Goal: Information Seeking & Learning: Compare options

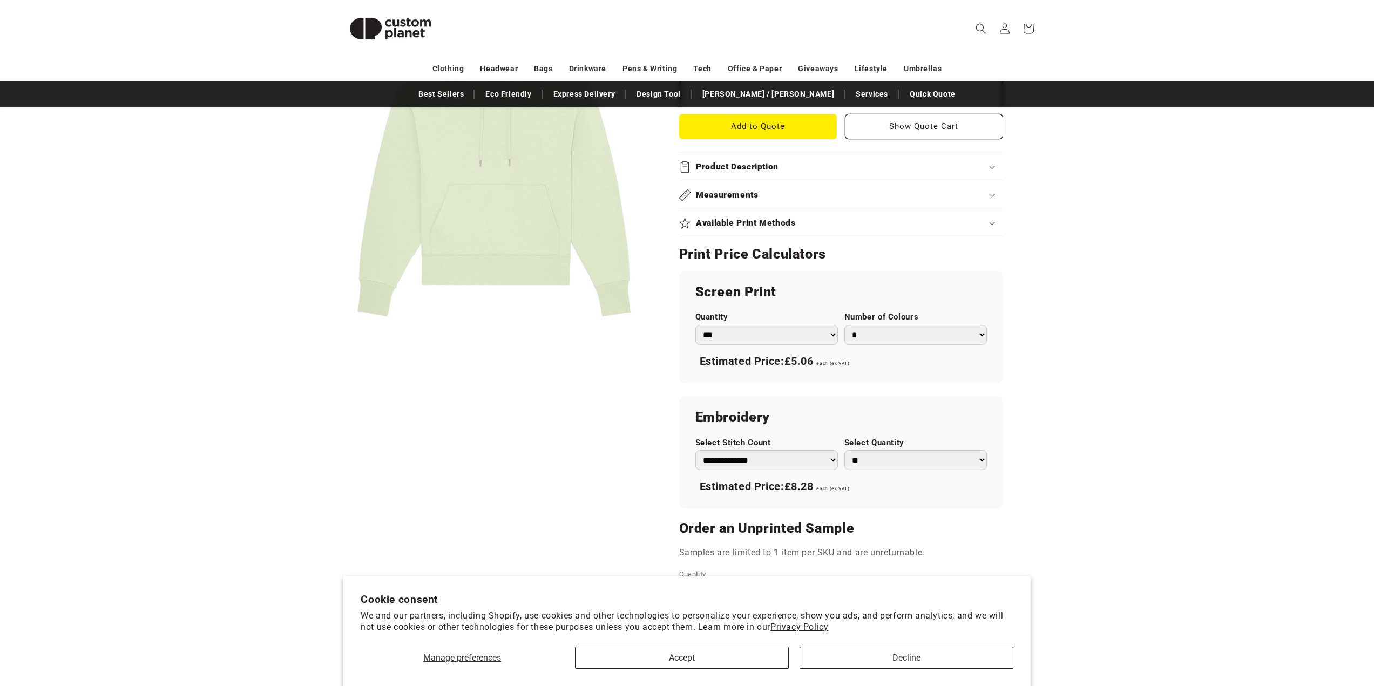
scroll to position [648, 0]
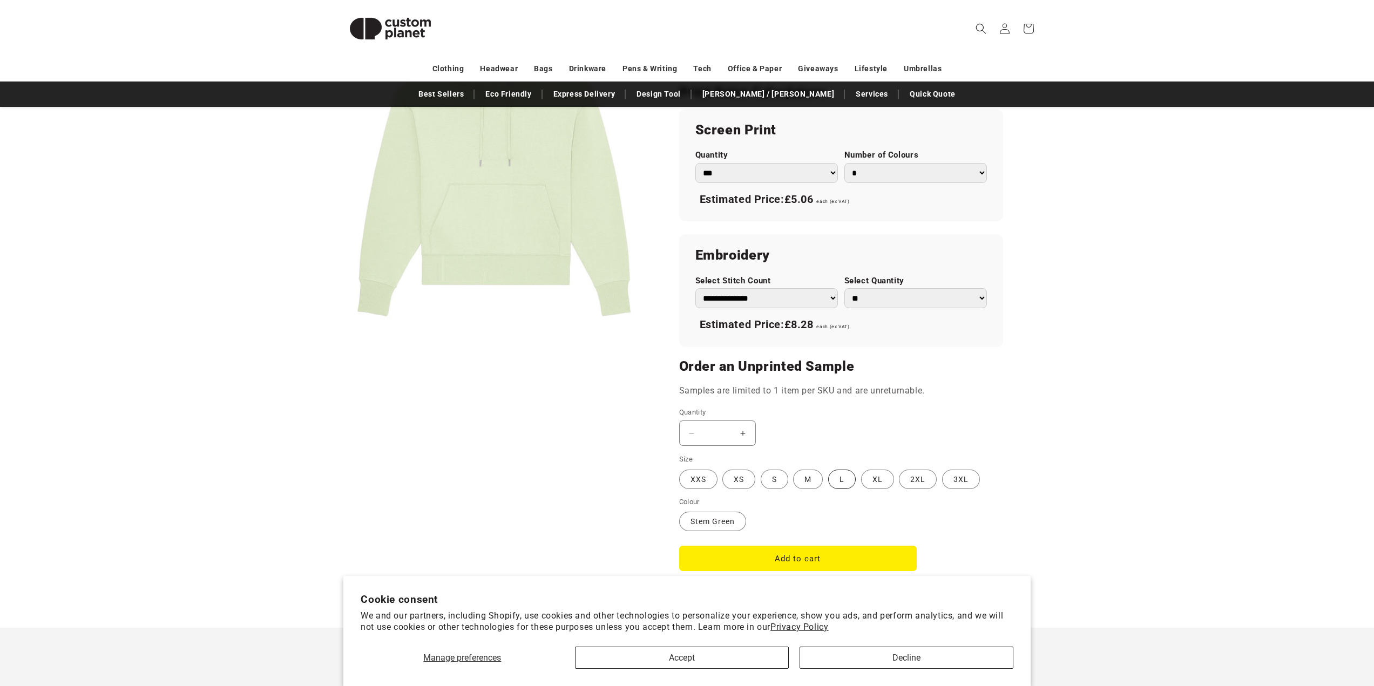
click at [842, 475] on label "L Variant sold out or unavailable" at bounding box center [842, 479] width 28 height 19
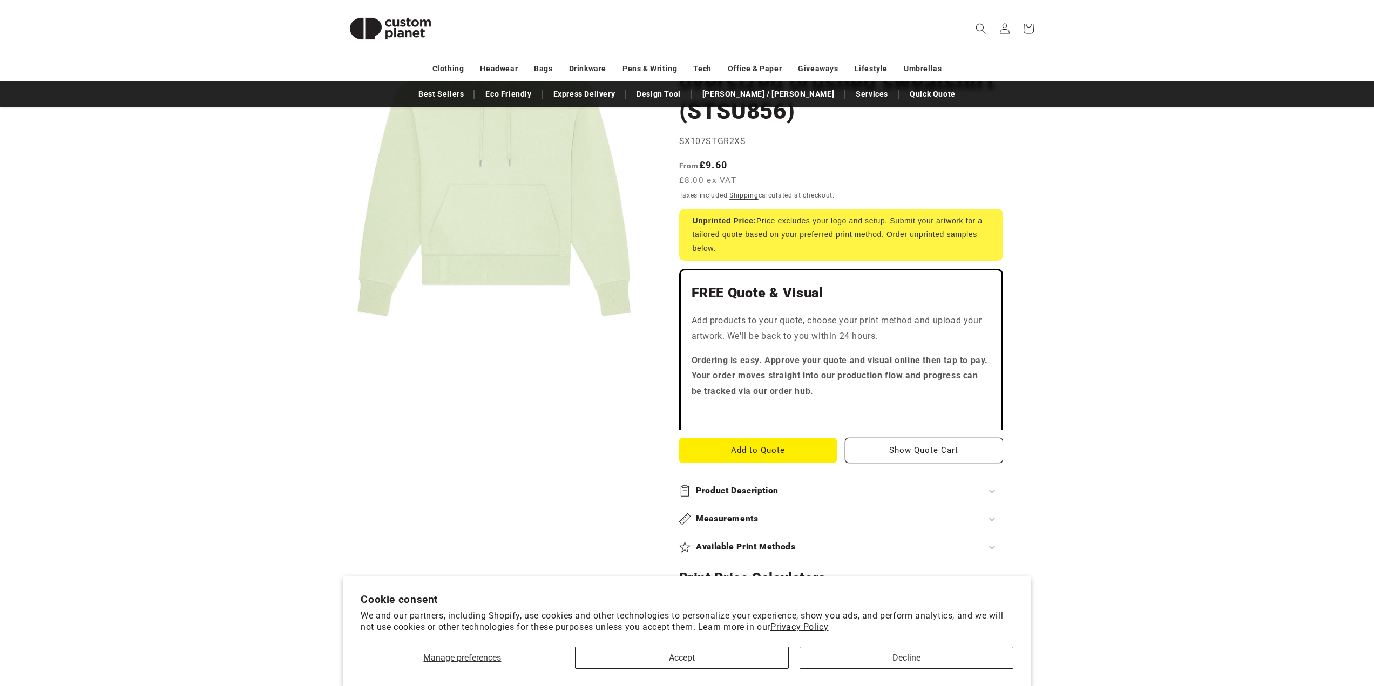
scroll to position [324, 0]
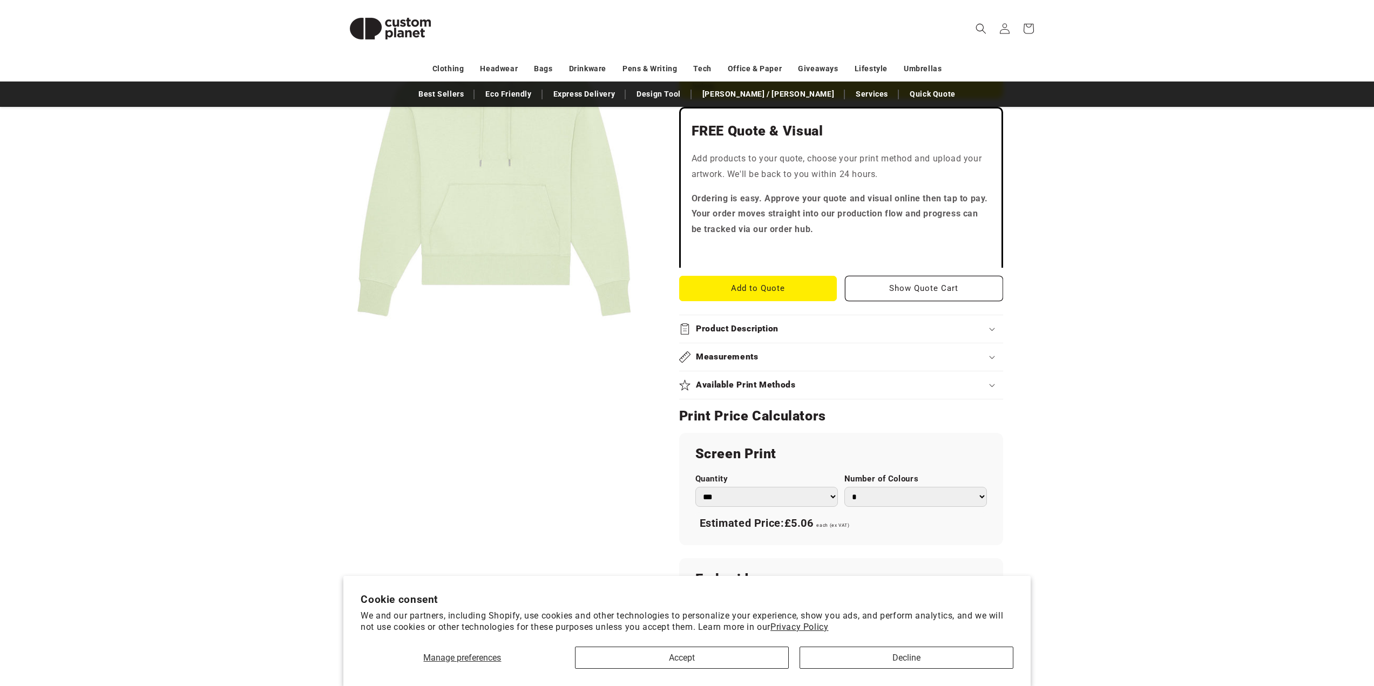
click at [988, 332] on div "Product Description" at bounding box center [841, 328] width 324 height 11
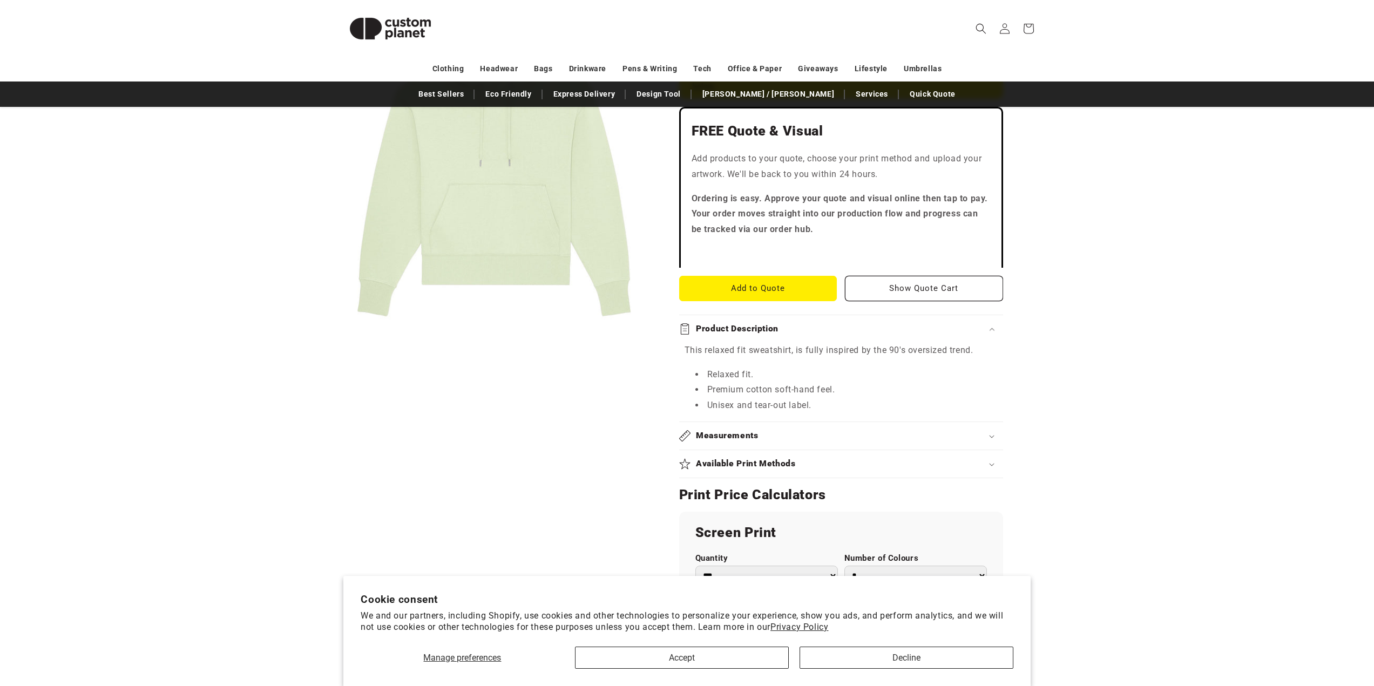
click at [997, 441] on div "Measurements" at bounding box center [841, 435] width 324 height 11
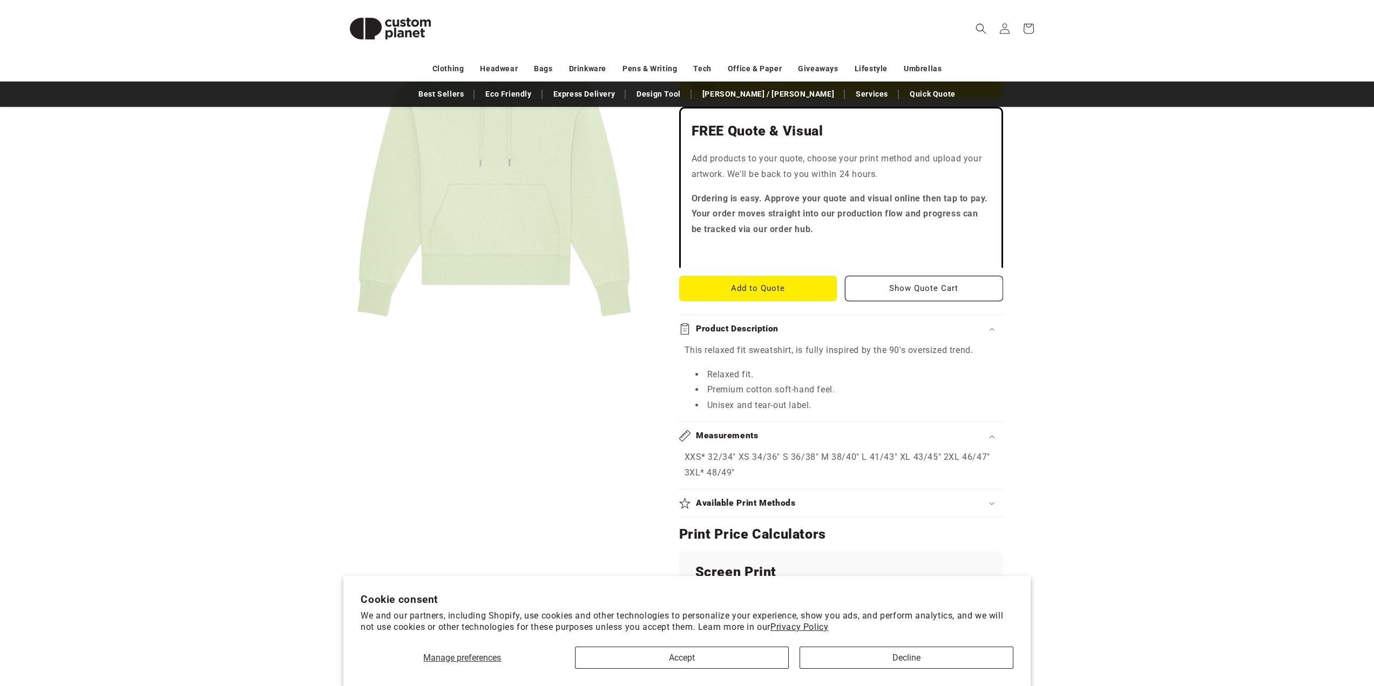
scroll to position [486, 0]
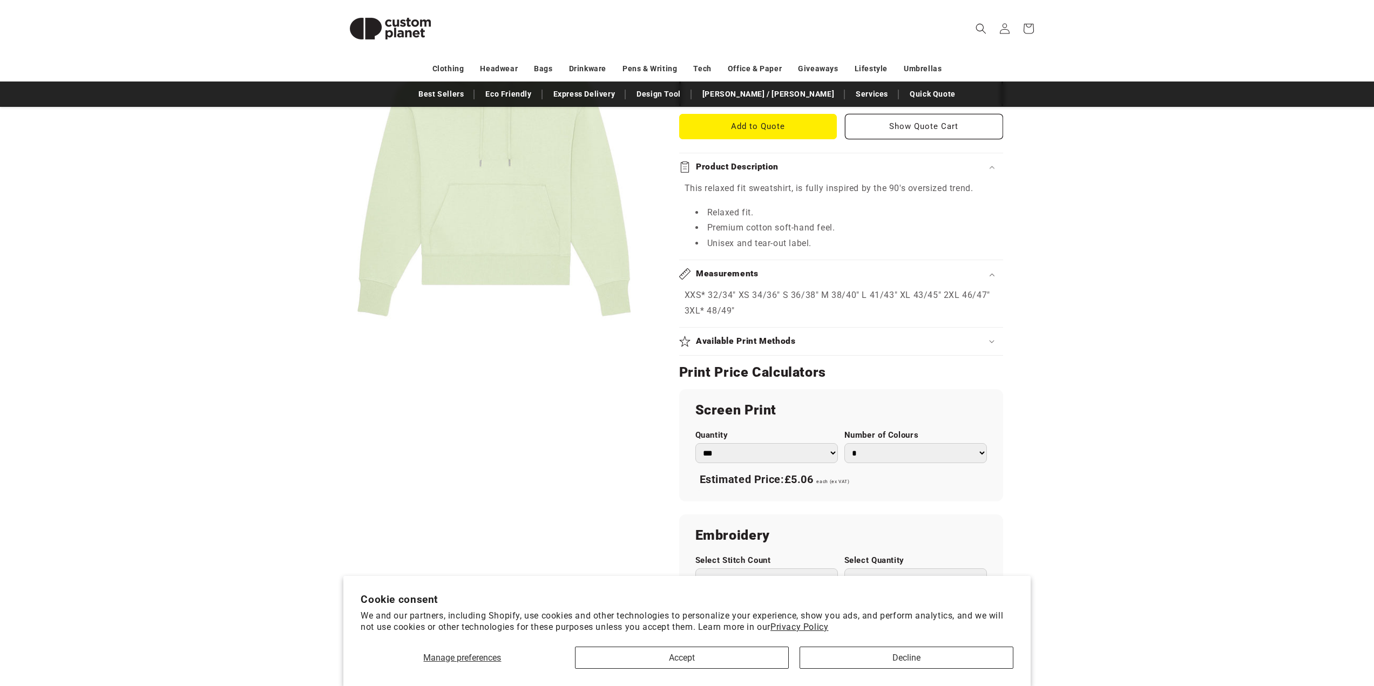
click at [988, 346] on div "Available Print Methods" at bounding box center [841, 341] width 324 height 11
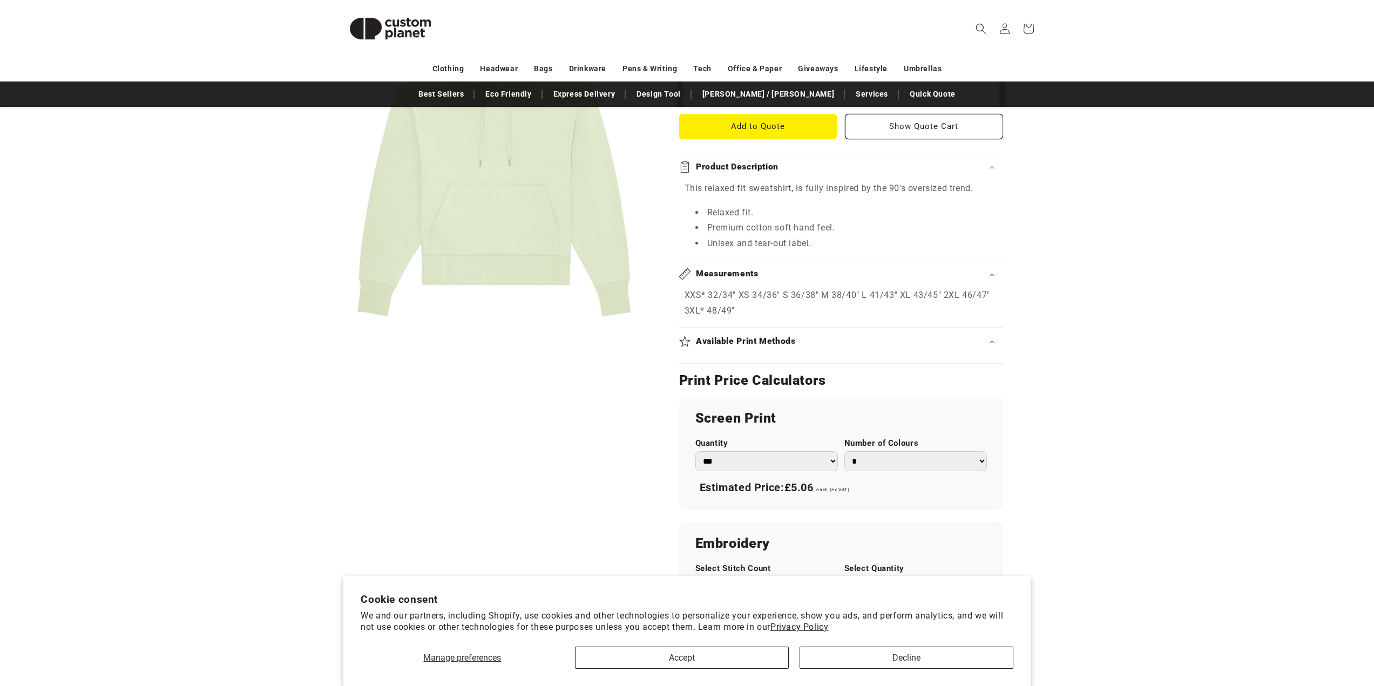
click at [991, 347] on div "Available Print Methods" at bounding box center [841, 341] width 324 height 11
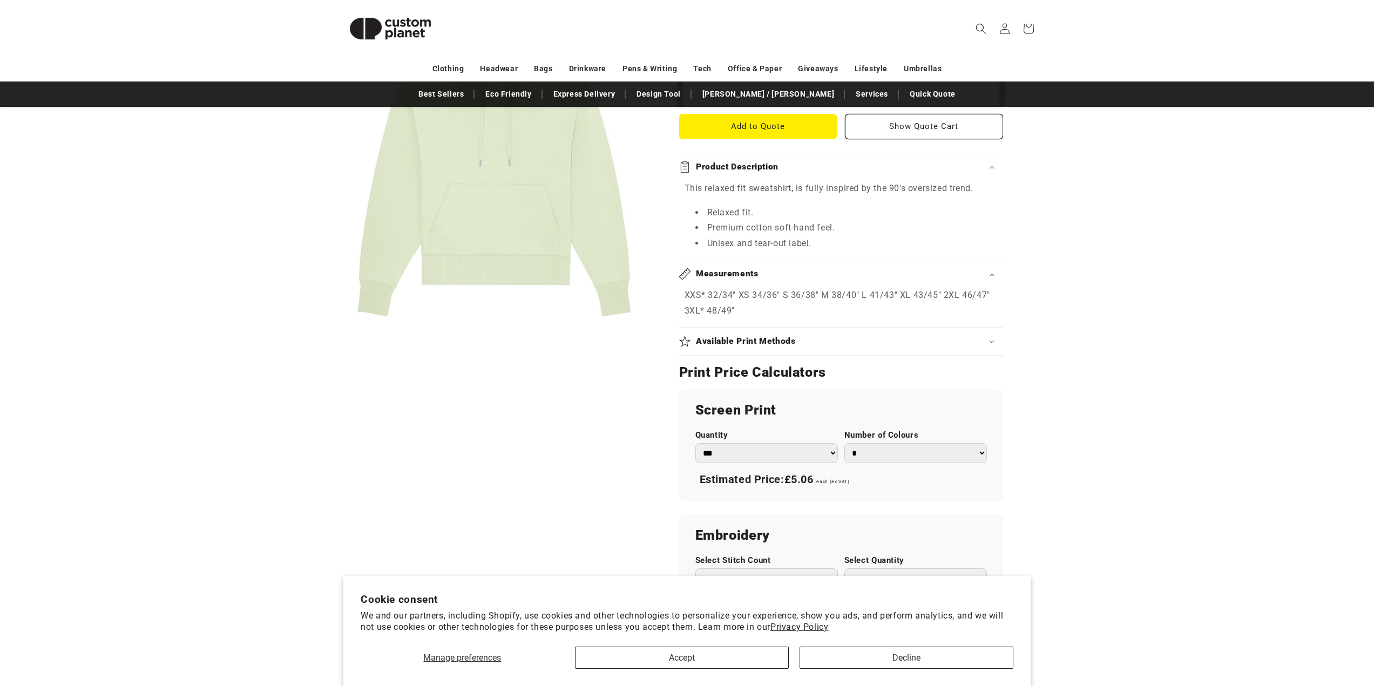
scroll to position [648, 0]
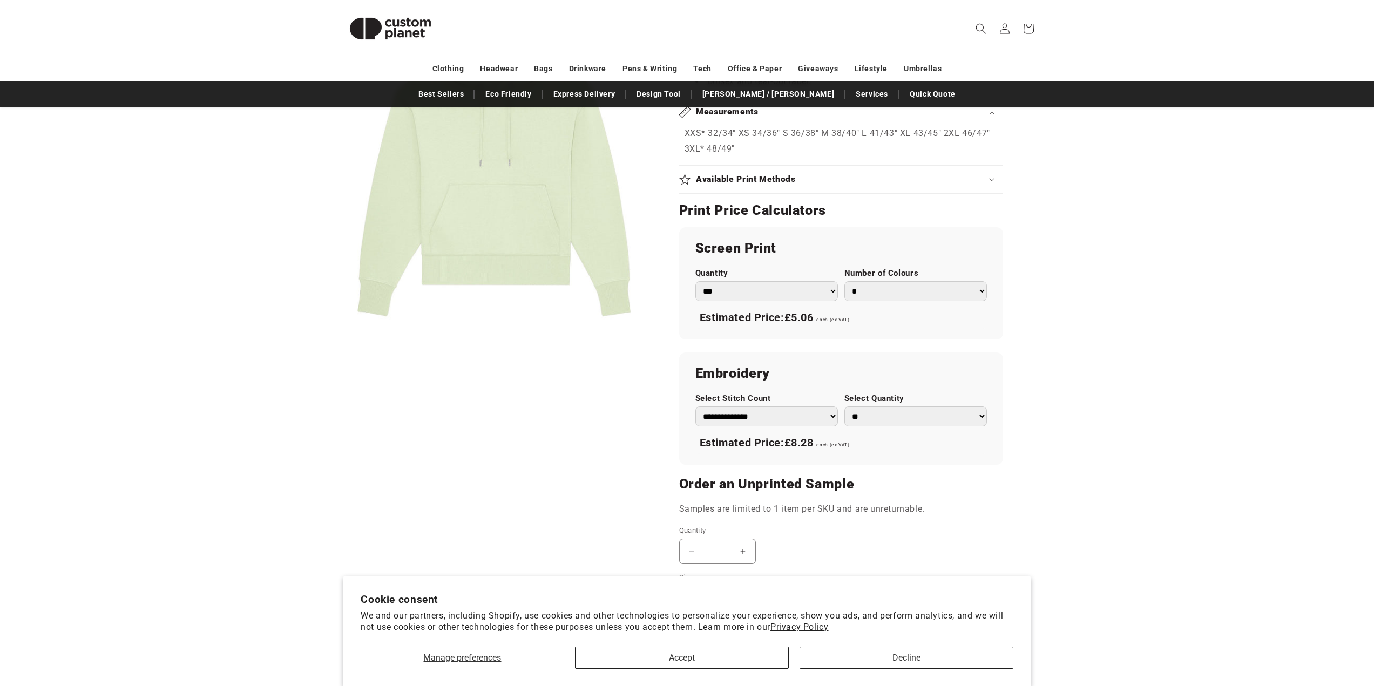
click at [978, 293] on select "* * * * * * *" at bounding box center [915, 291] width 143 height 20
select select "*"
click at [844, 281] on select "* * * * * * *" at bounding box center [915, 291] width 143 height 20
click at [829, 293] on select "*** *** *** **** **** **** ***** *****" at bounding box center [766, 291] width 143 height 20
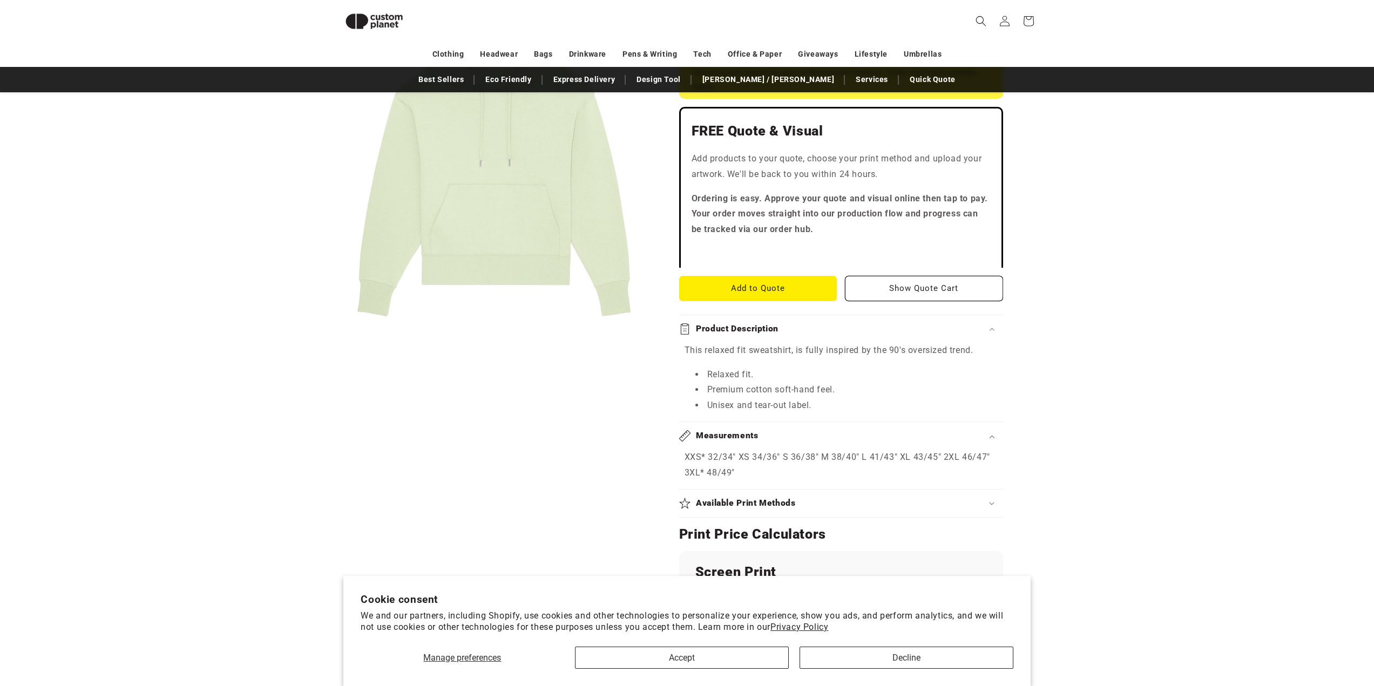
scroll to position [0, 0]
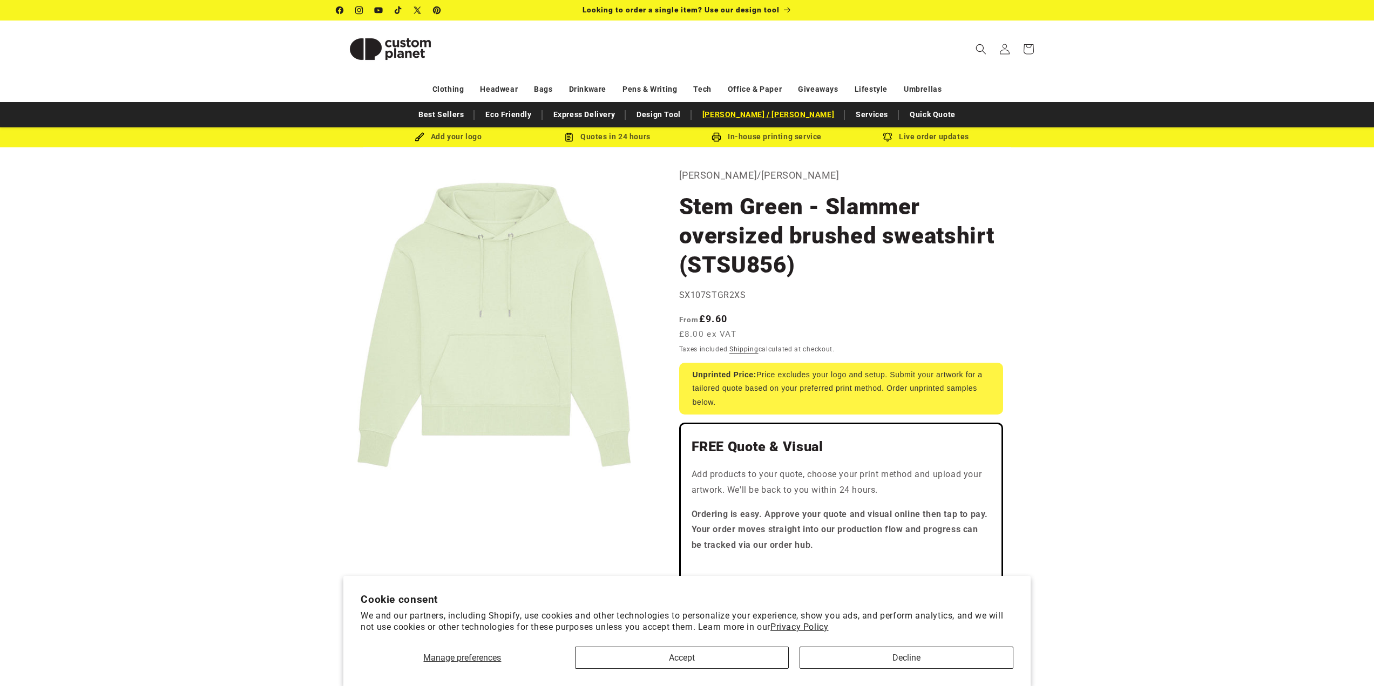
click at [787, 116] on link "[PERSON_NAME]y /[PERSON_NAME]" at bounding box center [768, 114] width 143 height 19
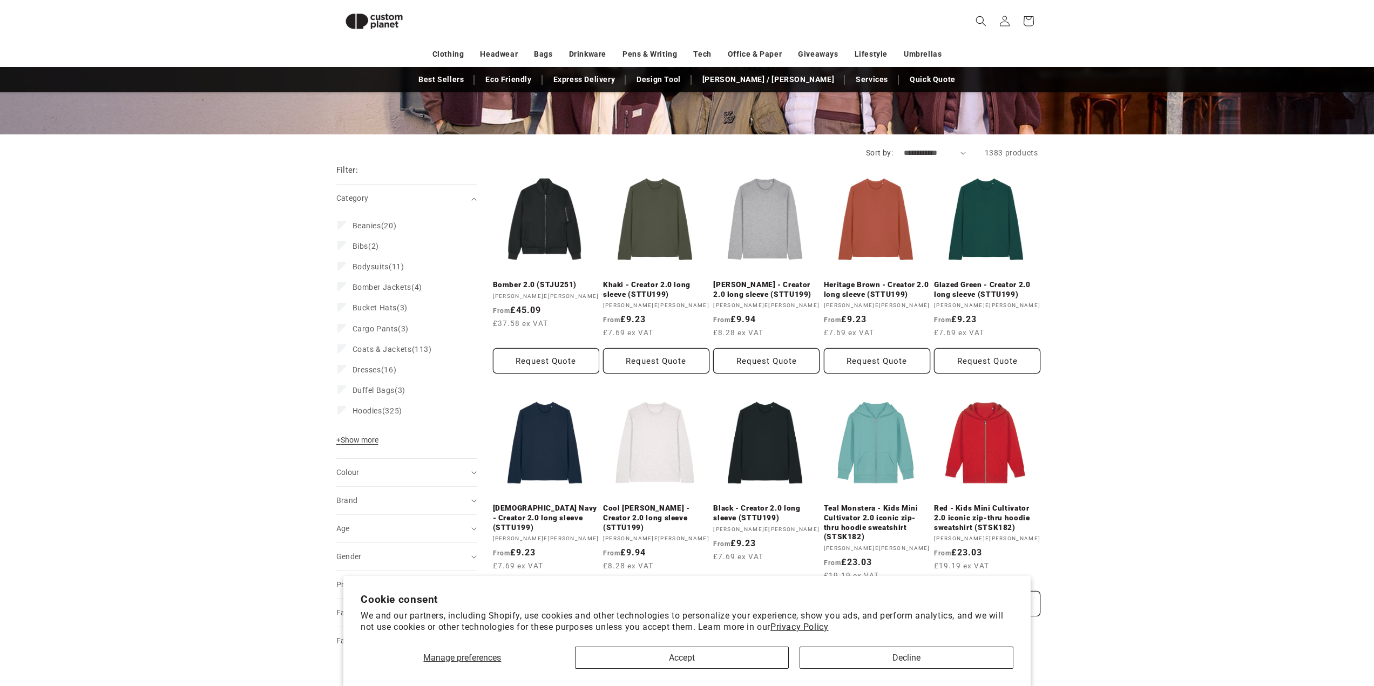
scroll to position [147, 0]
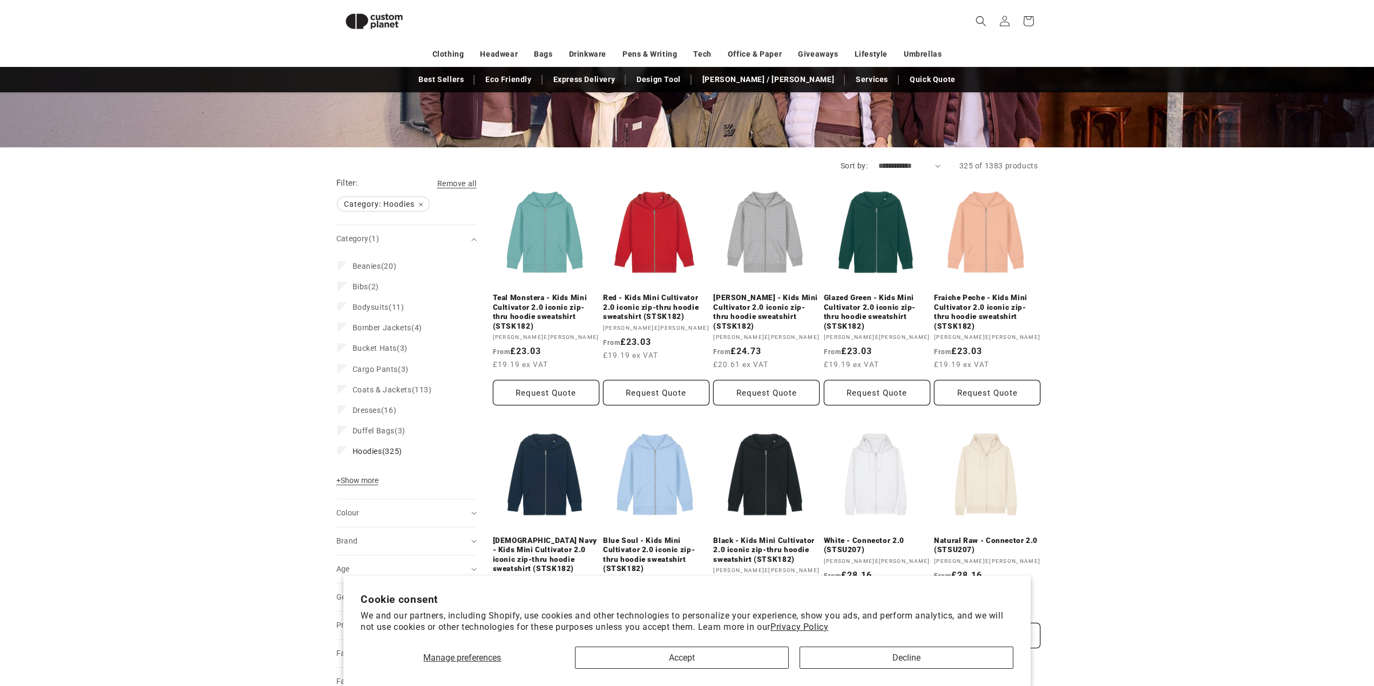
scroll to position [309, 0]
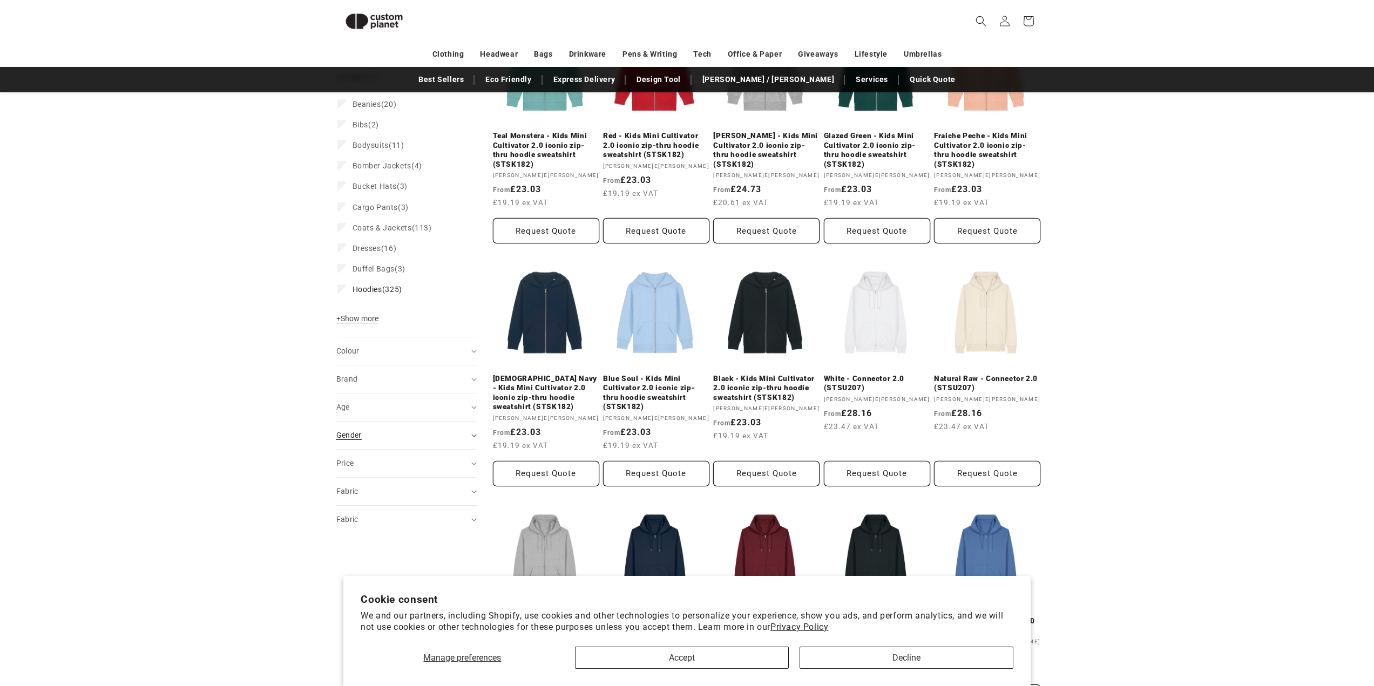
click at [461, 431] on div "Gender (0)" at bounding box center [401, 435] width 131 height 11
click at [343, 504] on li "Male (0) Male (0 products)" at bounding box center [403, 504] width 132 height 21
click at [380, 435] on div "Gender (0)" at bounding box center [401, 435] width 131 height 11
click at [396, 435] on div "Gender (0)" at bounding box center [401, 435] width 131 height 11
click at [444, 434] on div "Age (0)" at bounding box center [401, 429] width 131 height 11
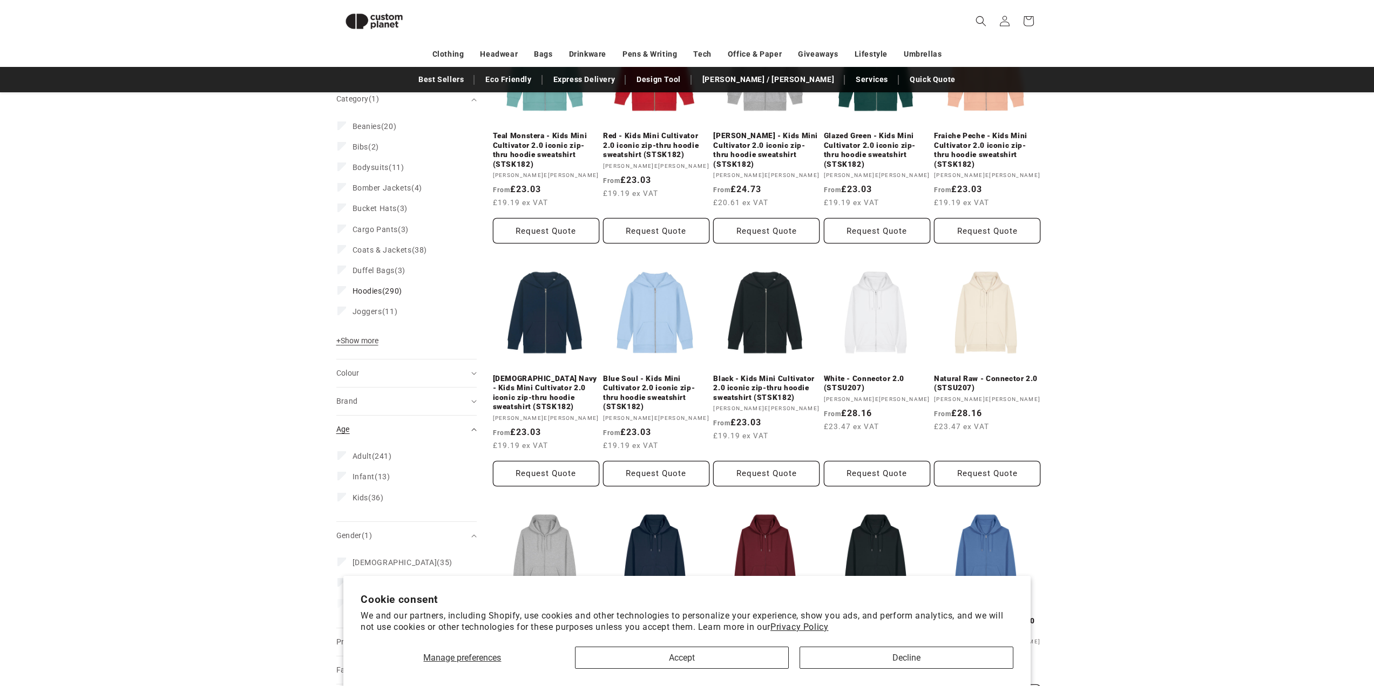
click at [412, 427] on div "Age (0)" at bounding box center [401, 429] width 131 height 11
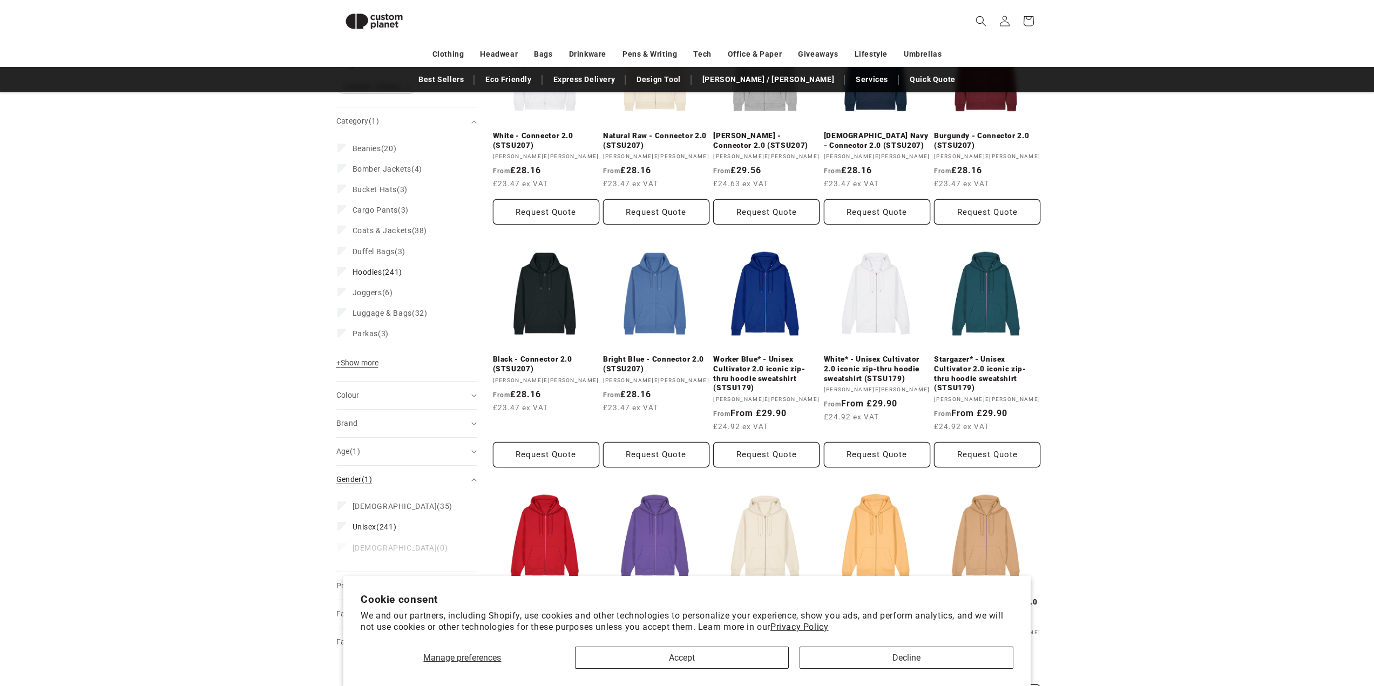
click at [427, 478] on div "Gender (1)" at bounding box center [401, 479] width 131 height 11
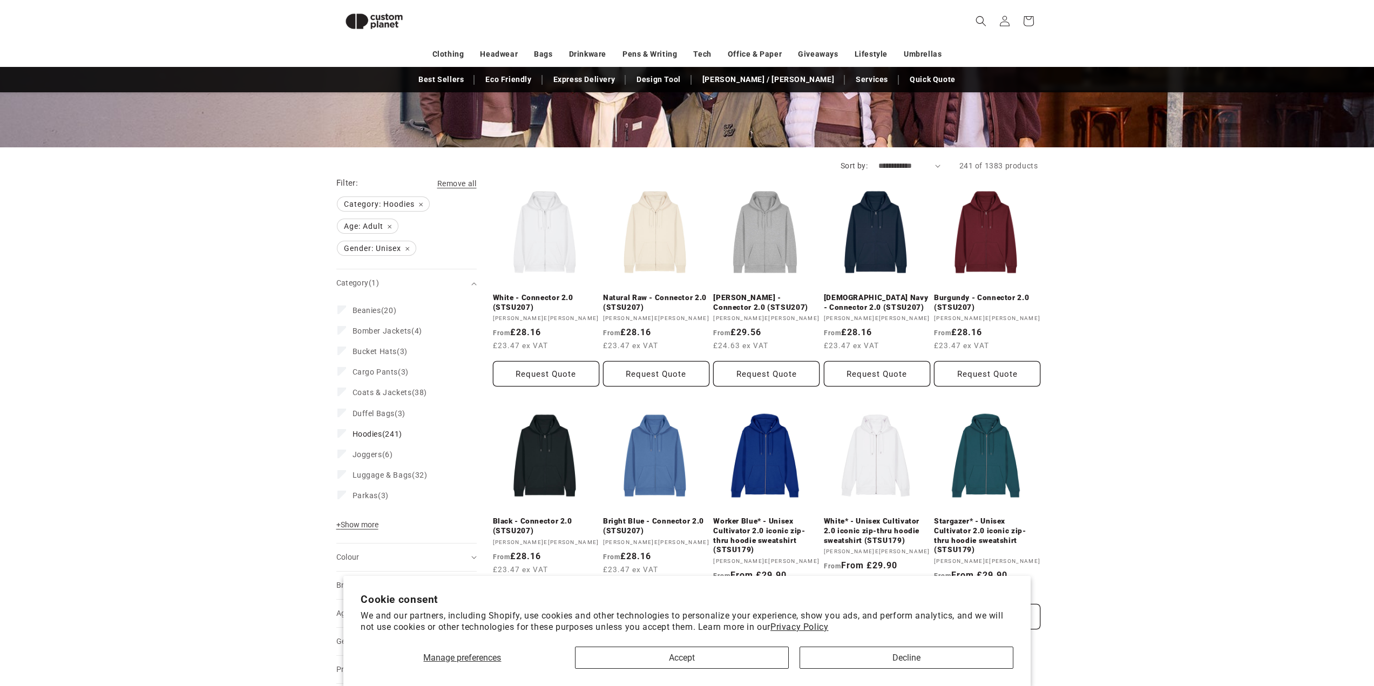
scroll to position [471, 0]
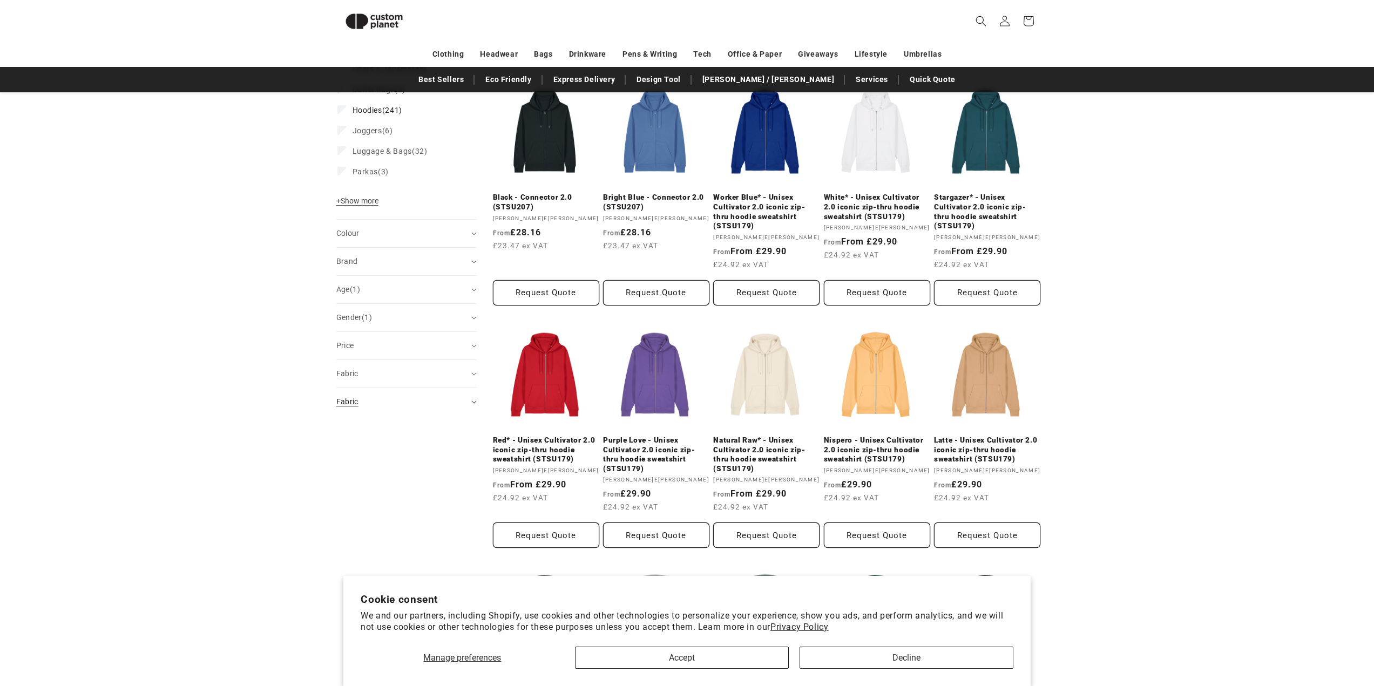
click at [429, 407] on div "Fabric (0)" at bounding box center [401, 401] width 131 height 11
click at [443, 382] on summary "Fabric (0)" at bounding box center [406, 374] width 140 height 28
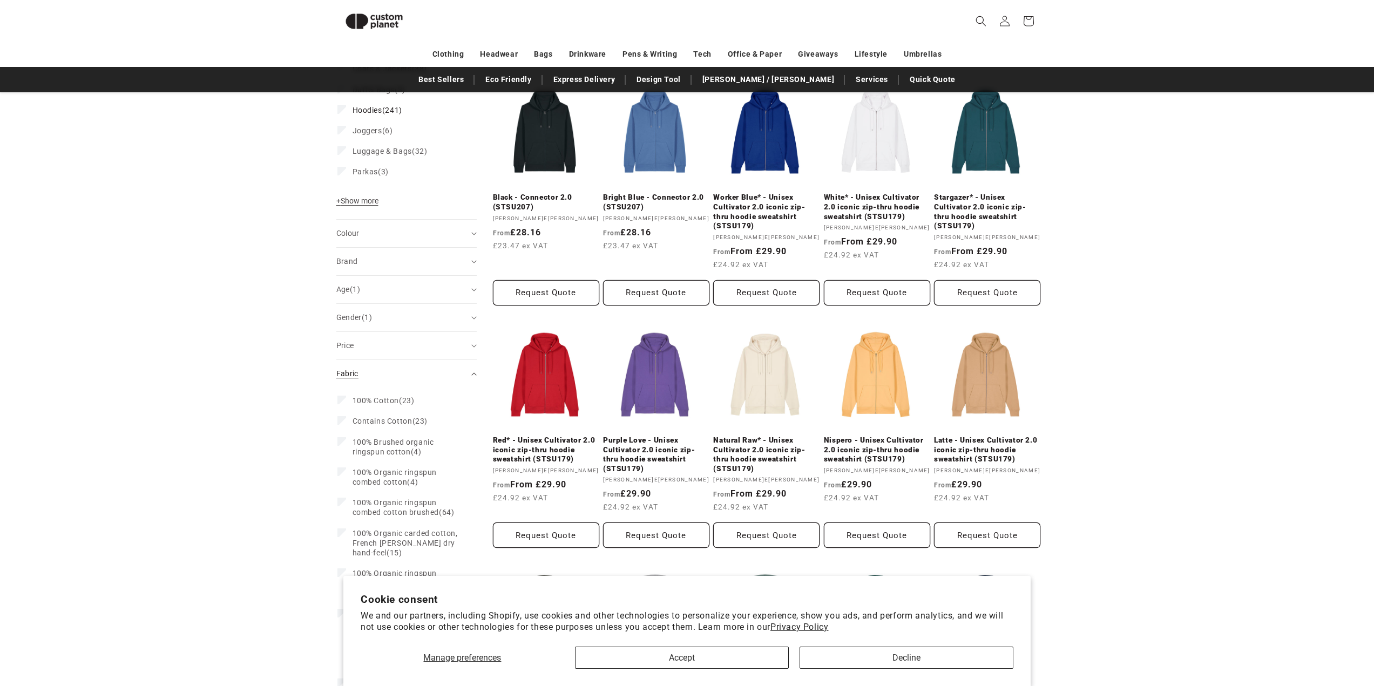
click at [445, 377] on div "Fabric (0)" at bounding box center [401, 373] width 131 height 11
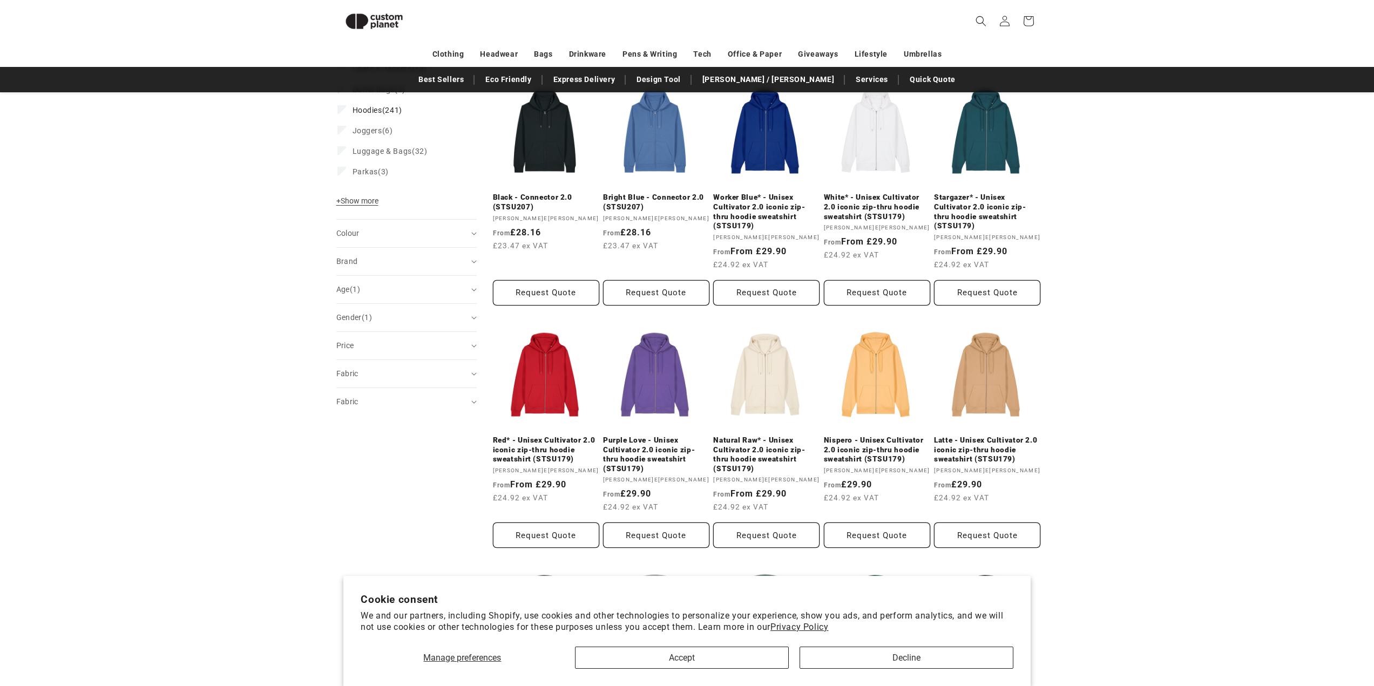
scroll to position [147, 0]
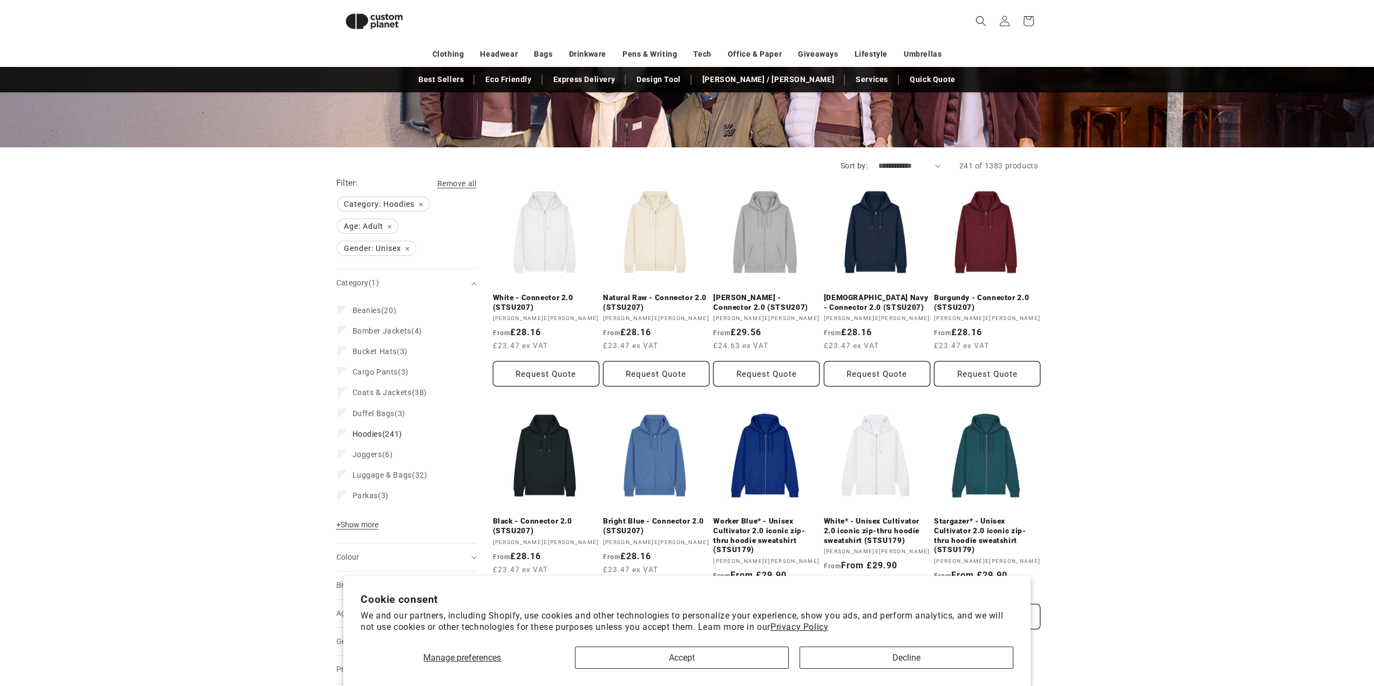
click at [930, 172] on div "White - Connector 2.0 (STSU207) White - Connector 2.0 (STSU207) Vendor: Stanley…" at bounding box center [765, 674] width 545 height 1005
click at [933, 167] on select "**********" at bounding box center [909, 165] width 62 height 11
select select "**********"
click at [878, 160] on select "**********" at bounding box center [909, 165] width 62 height 11
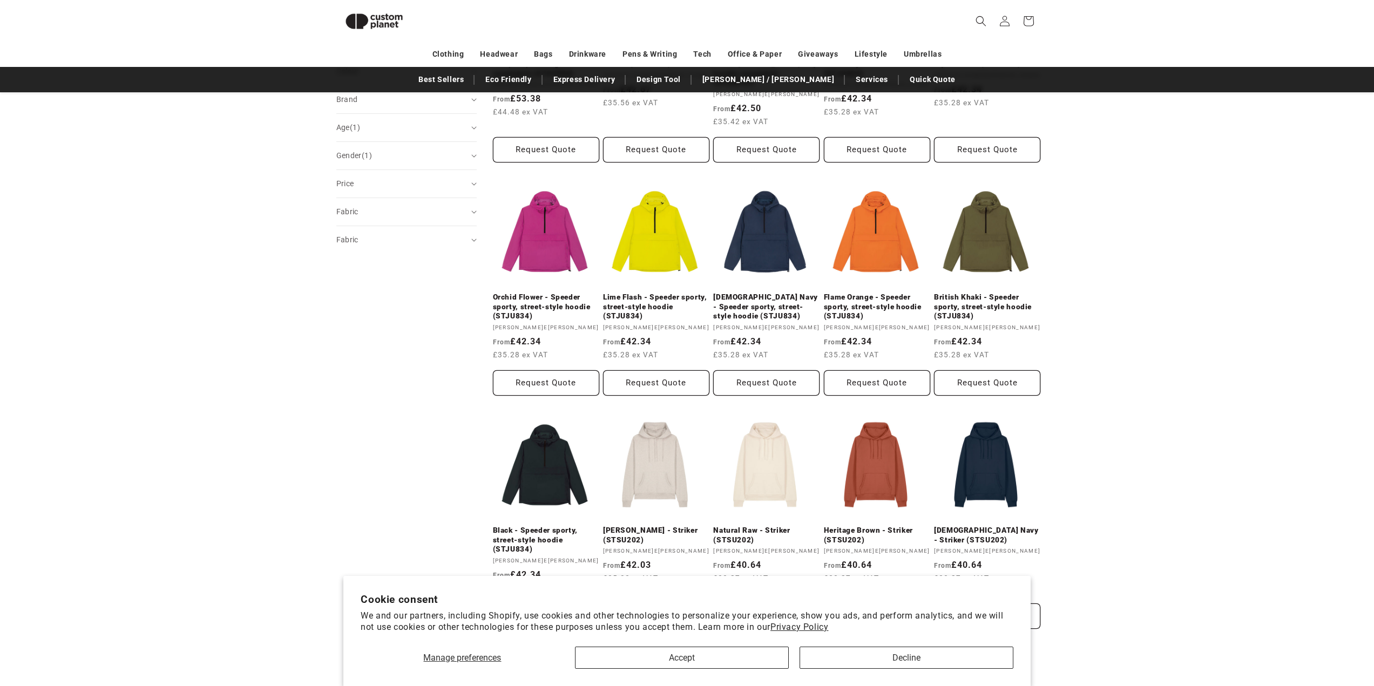
scroll to position [795, 0]
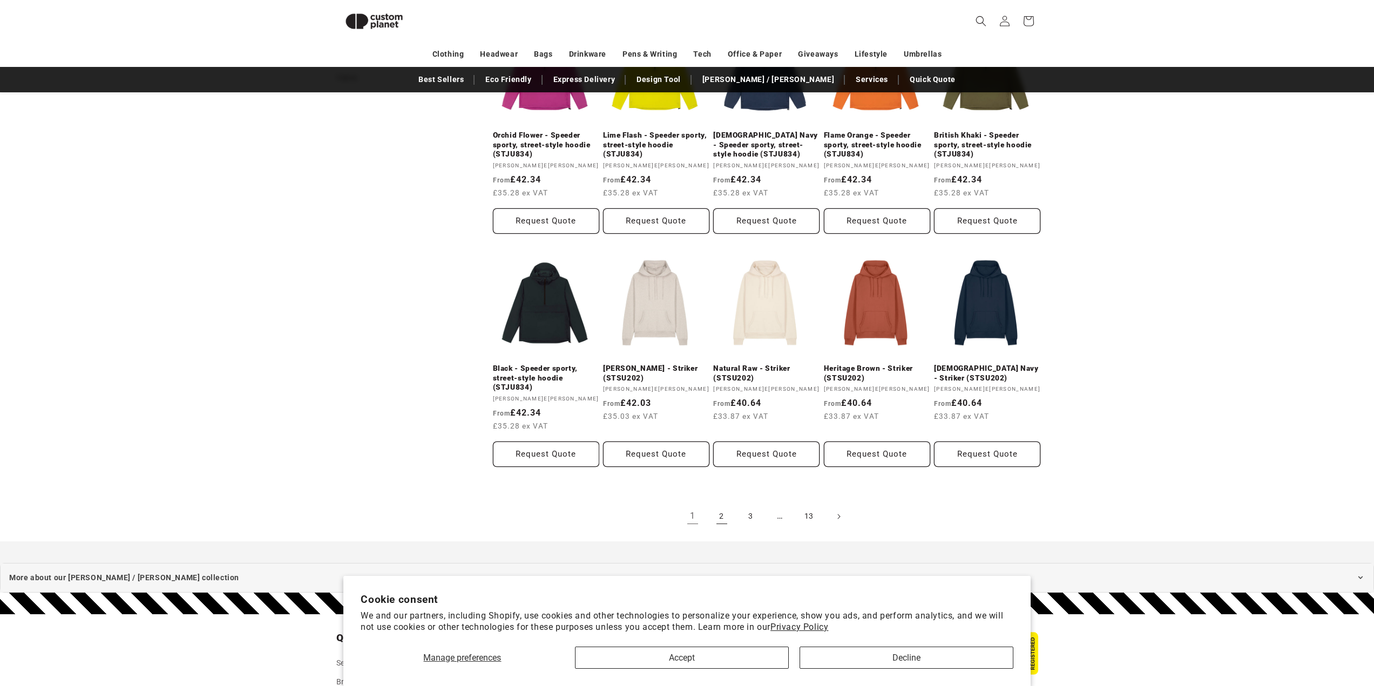
click at [721, 505] on link "2" at bounding box center [722, 517] width 24 height 24
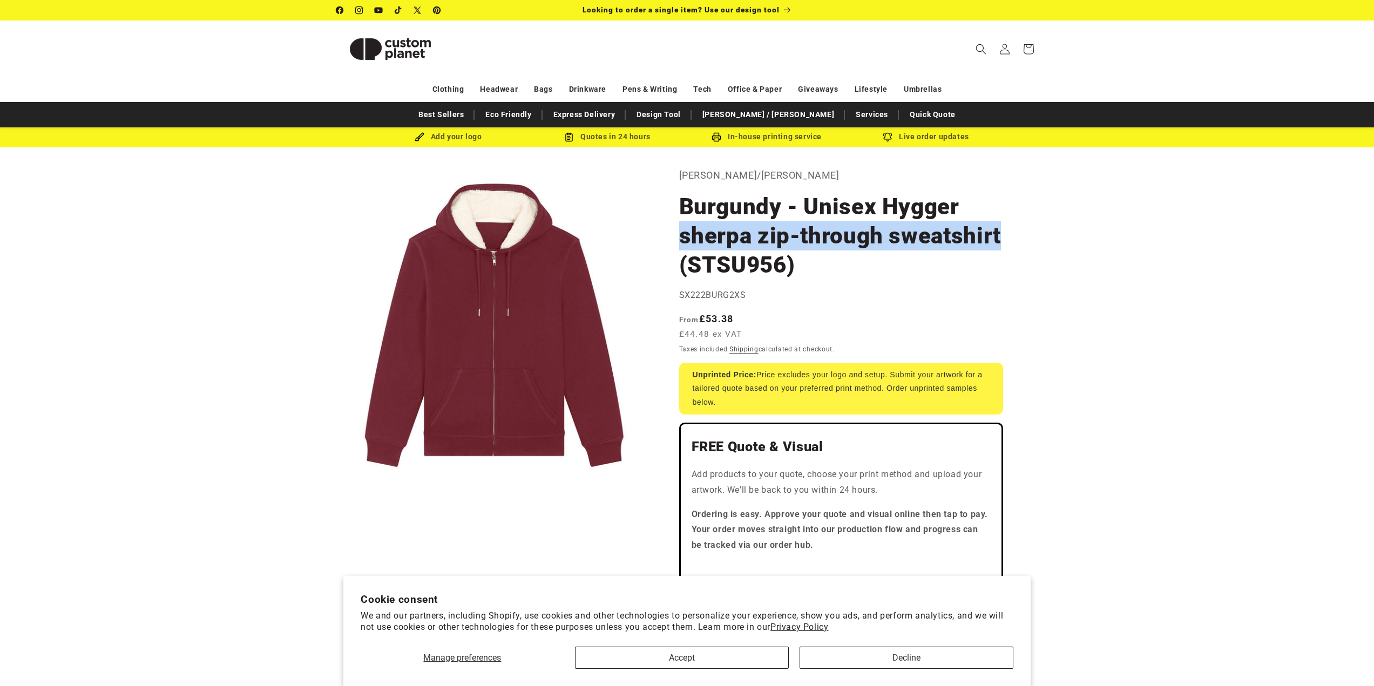
drag, startPoint x: 681, startPoint y: 237, endPoint x: 1002, endPoint y: 228, distance: 320.8
click at [1002, 228] on h1 "Burgundy - Unisex Hygger sherpa zip-through sweatshirt (STSU956)" at bounding box center [841, 235] width 324 height 87
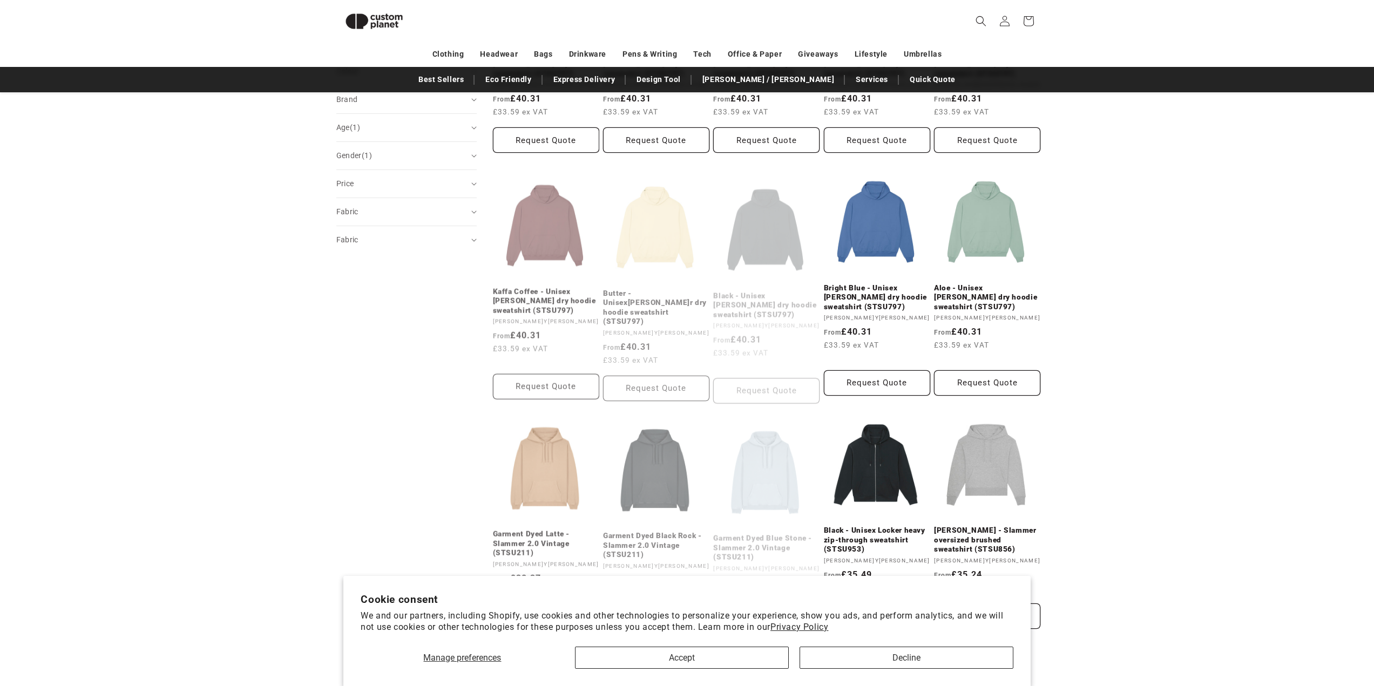
scroll to position [795, 0]
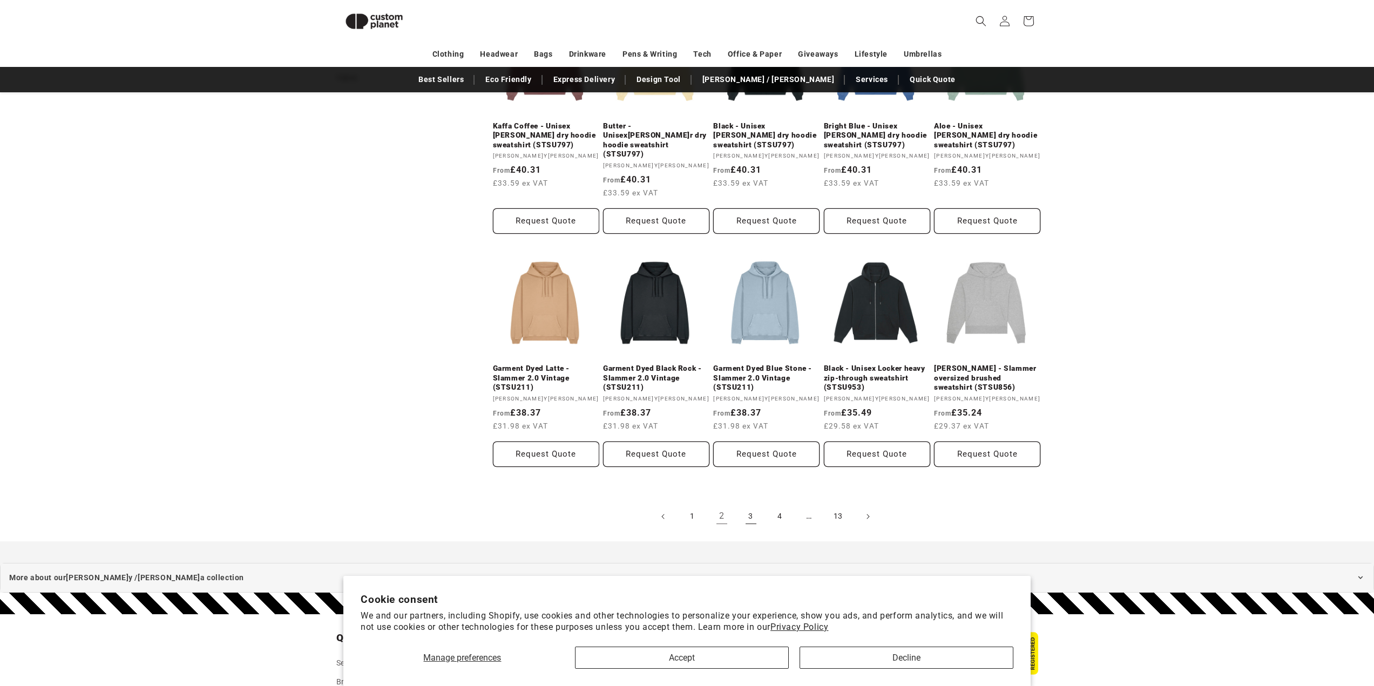
click at [754, 505] on link "3" at bounding box center [751, 517] width 24 height 24
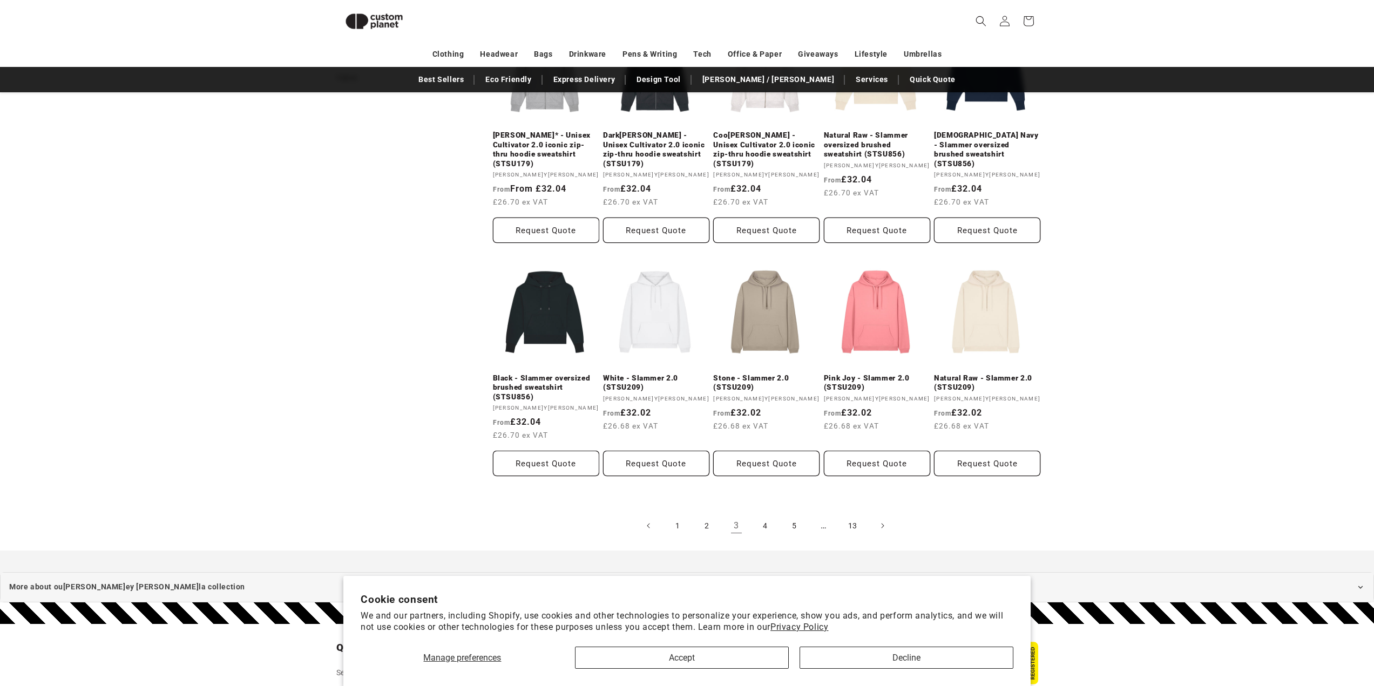
scroll to position [957, 0]
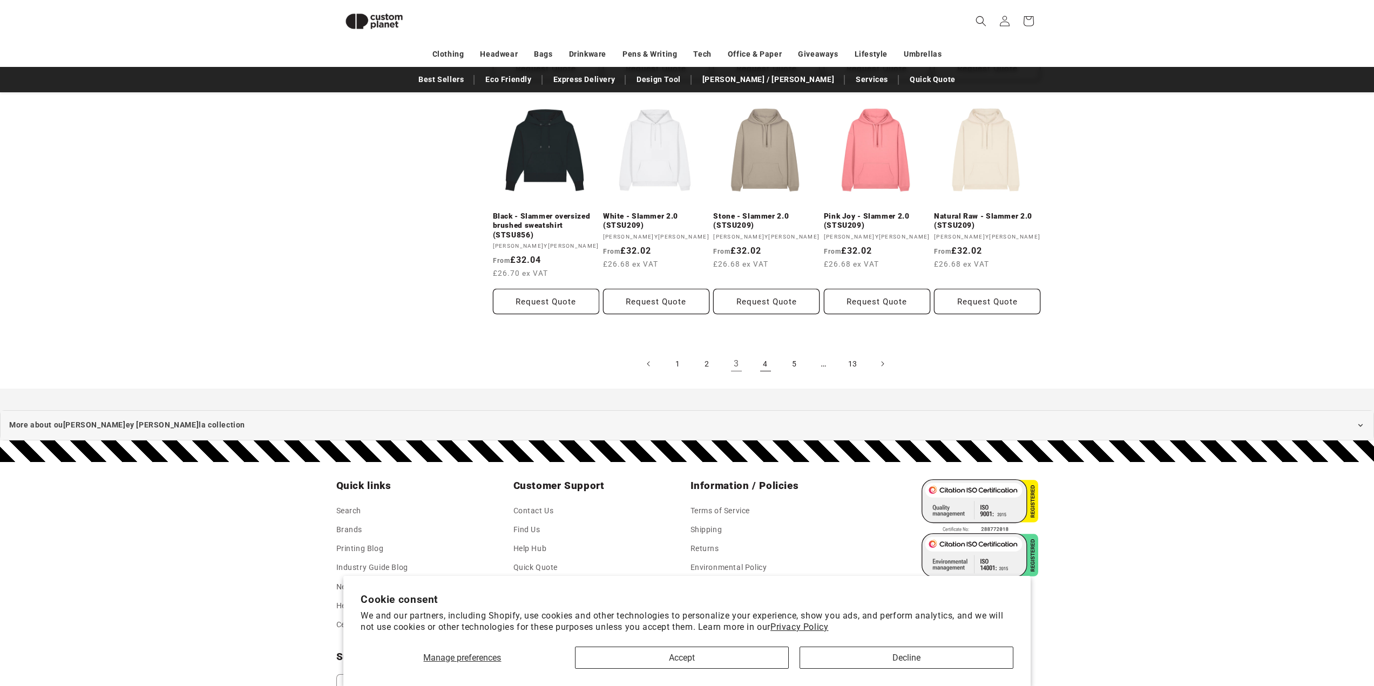
click at [764, 361] on link "4" at bounding box center [766, 364] width 24 height 24
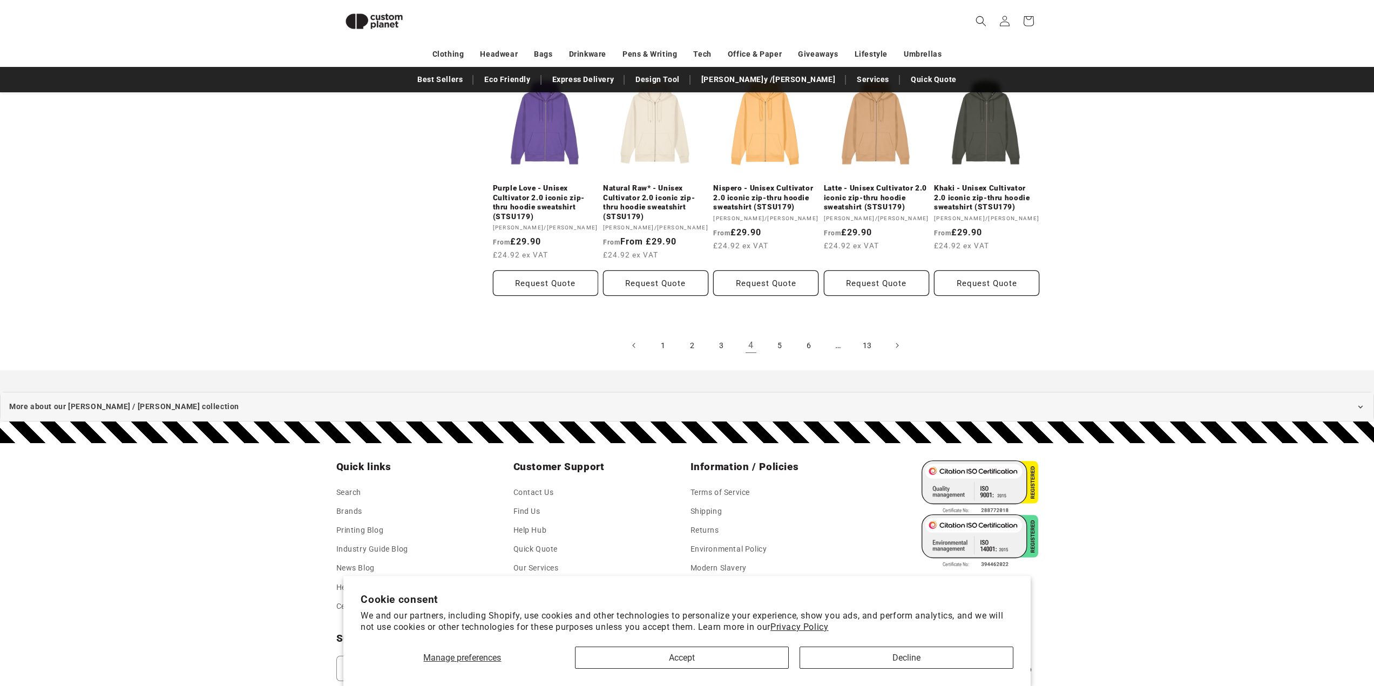
scroll to position [1035, 0]
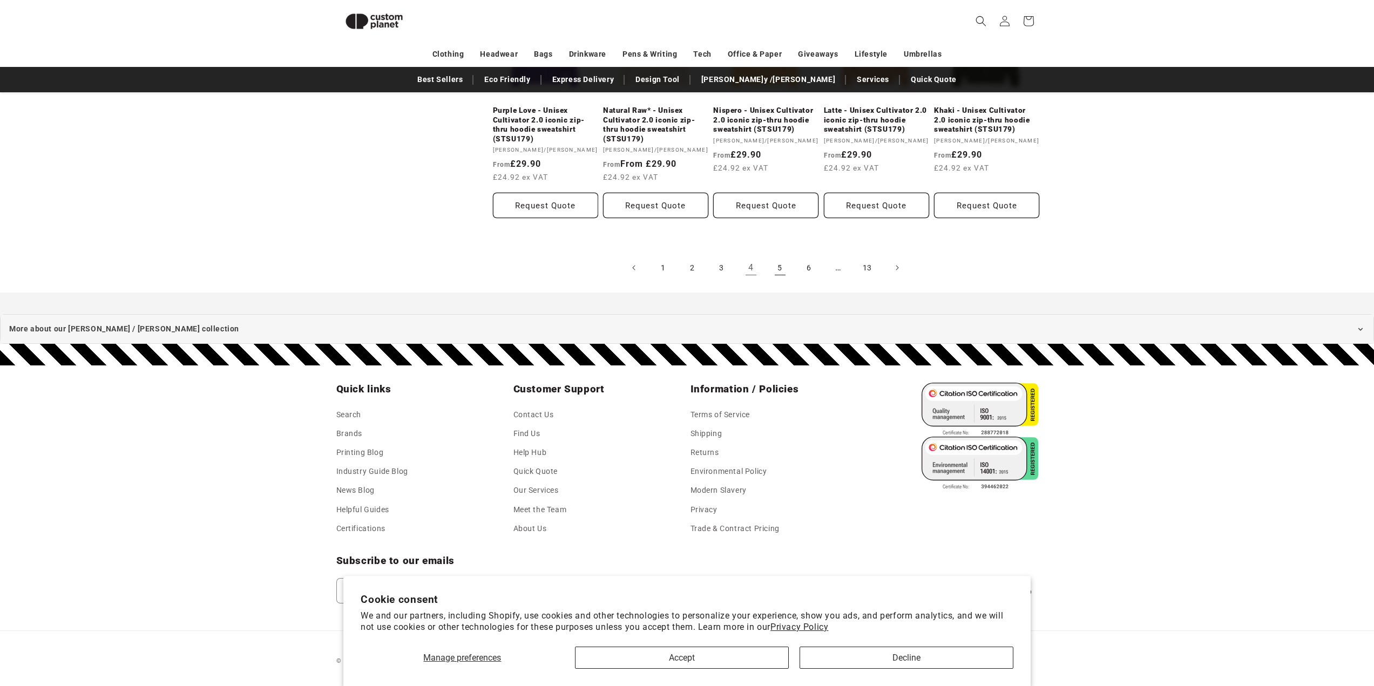
click at [781, 268] on link "5" at bounding box center [780, 268] width 24 height 24
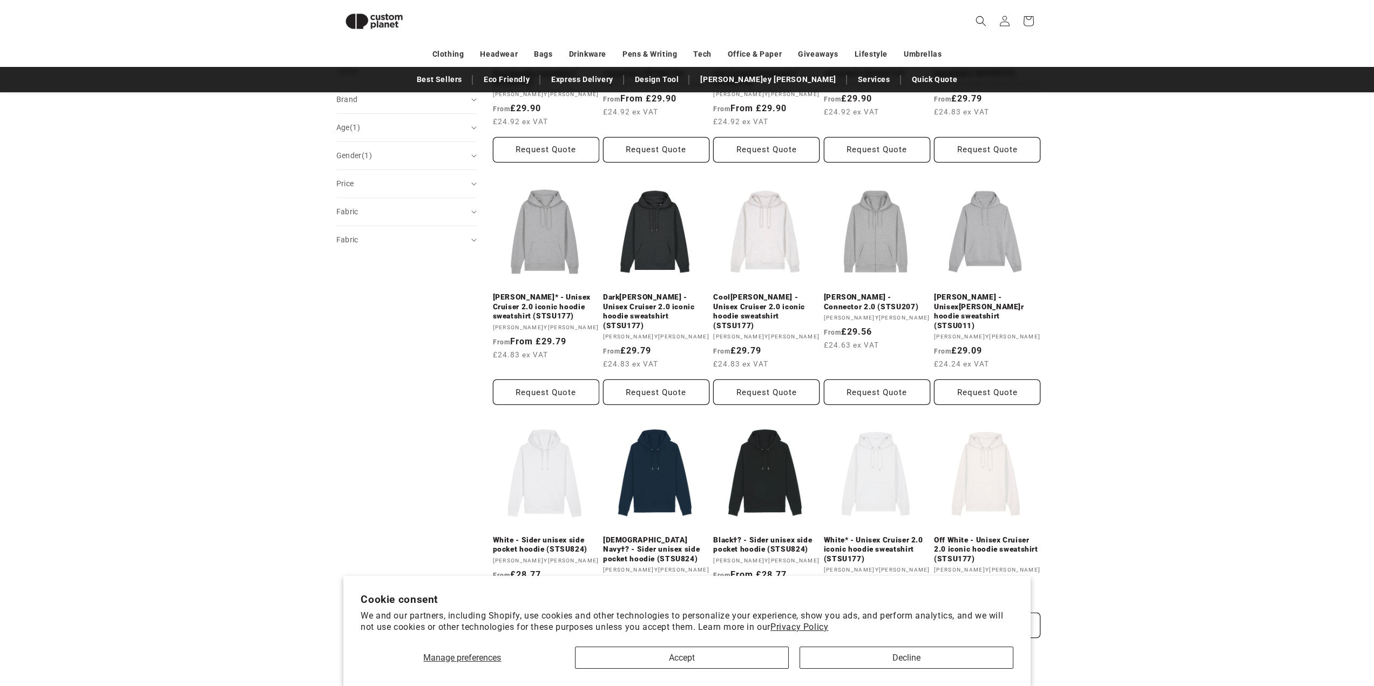
scroll to position [957, 0]
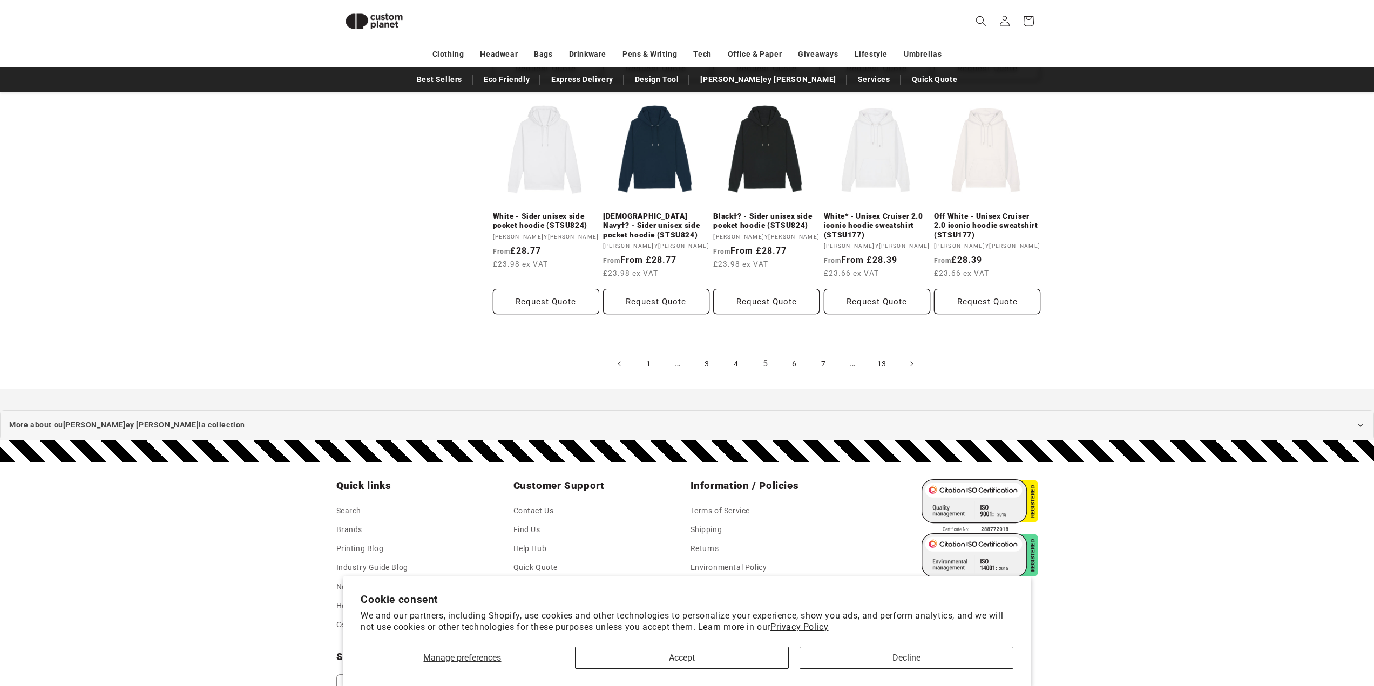
click at [797, 354] on link "6" at bounding box center [795, 364] width 24 height 24
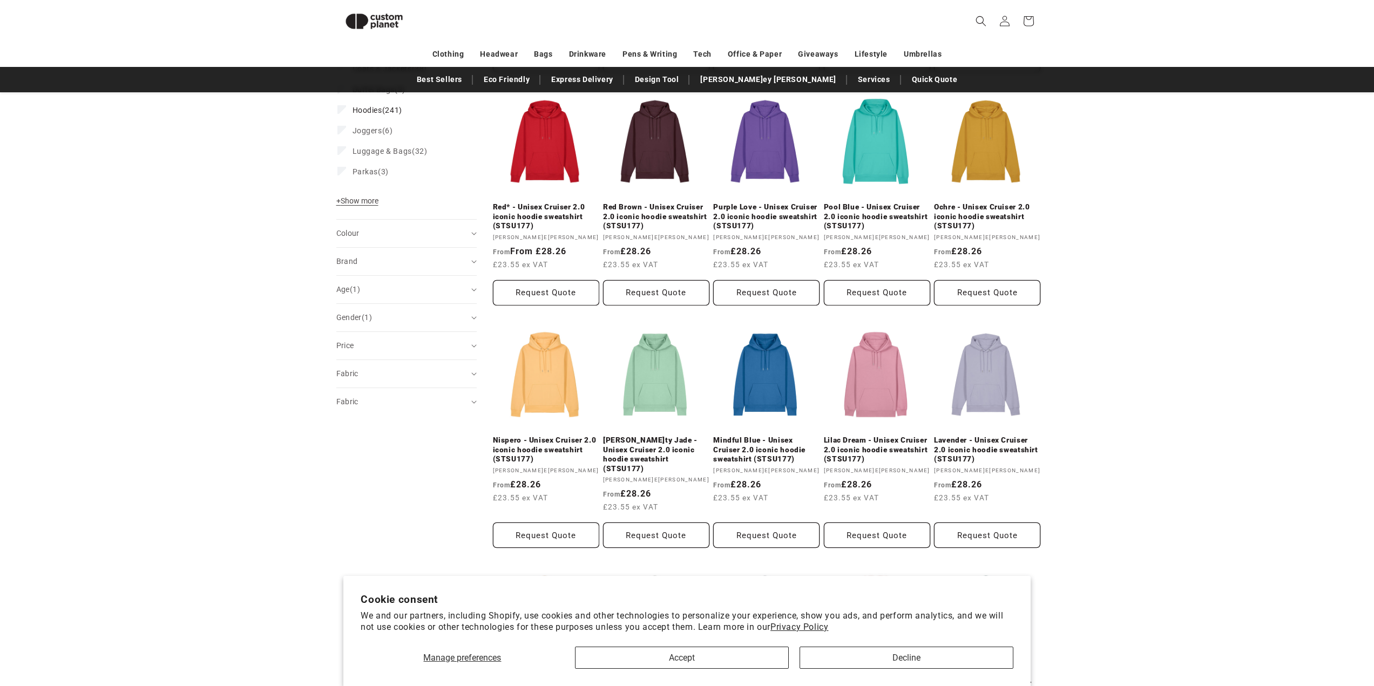
scroll to position [795, 0]
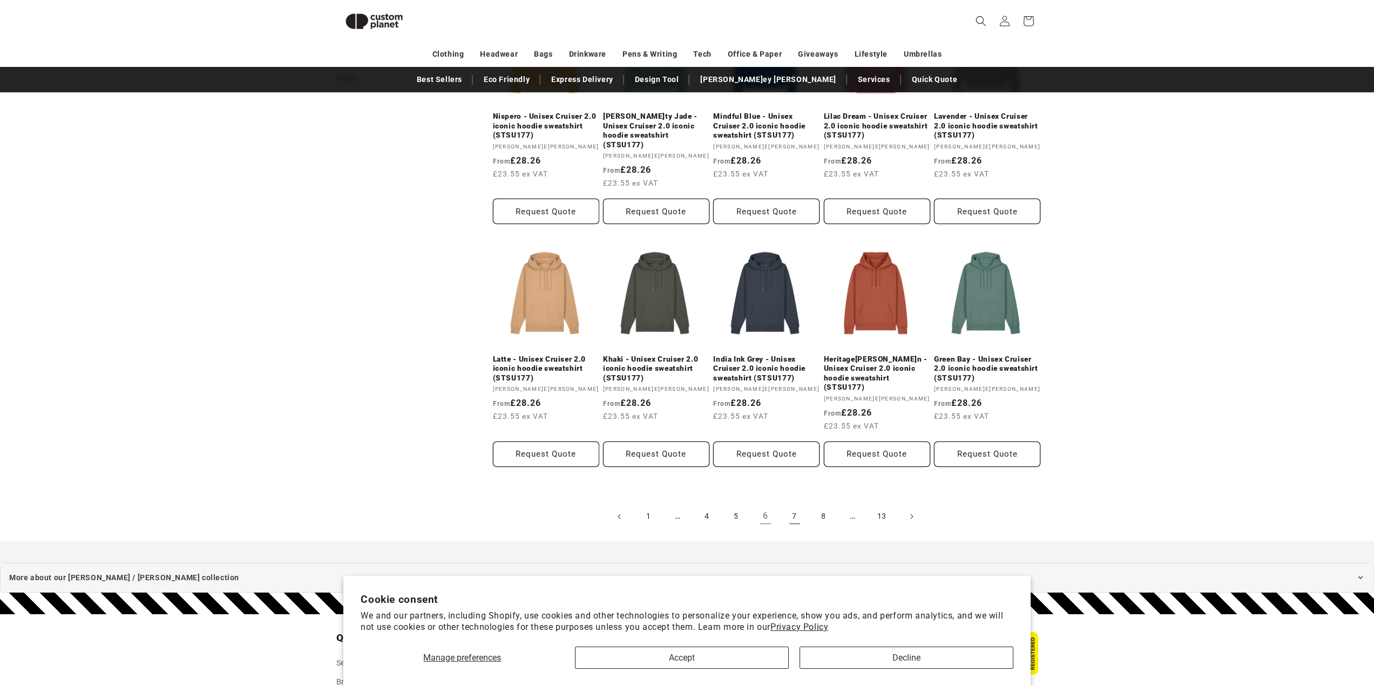
click at [790, 505] on link "7" at bounding box center [795, 517] width 24 height 24
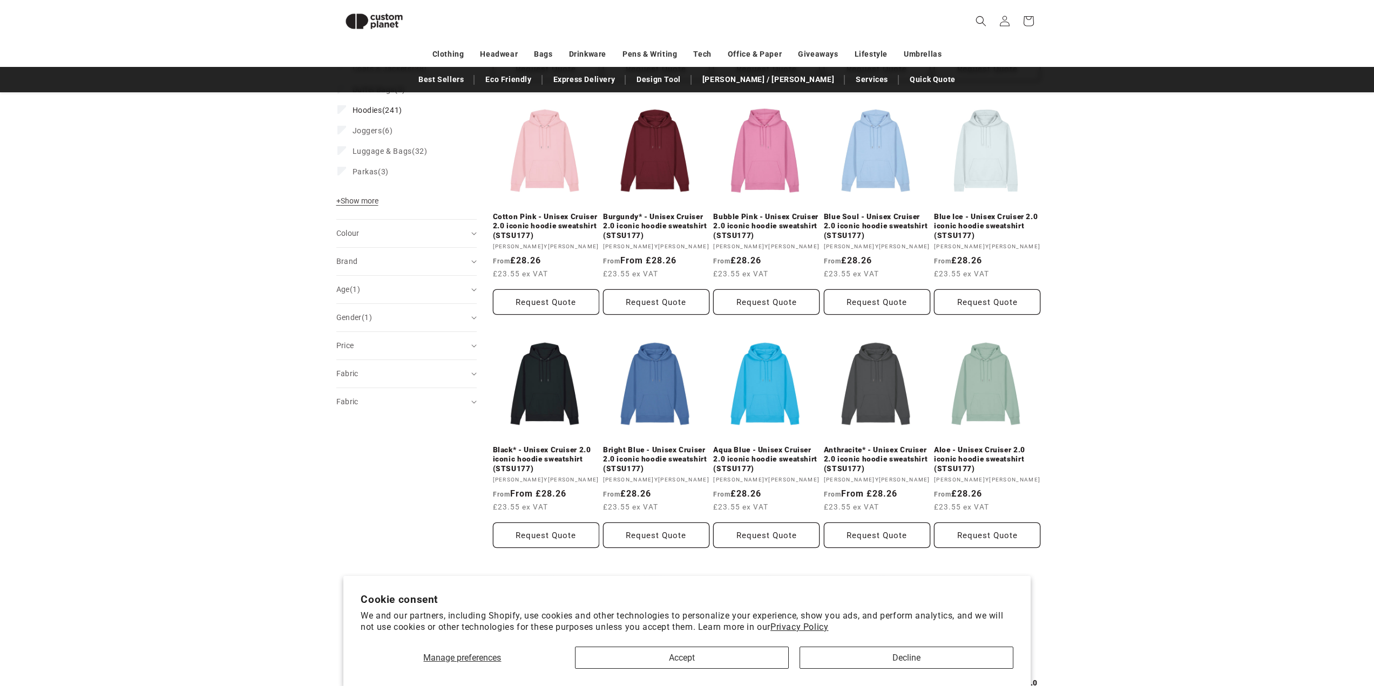
scroll to position [795, 0]
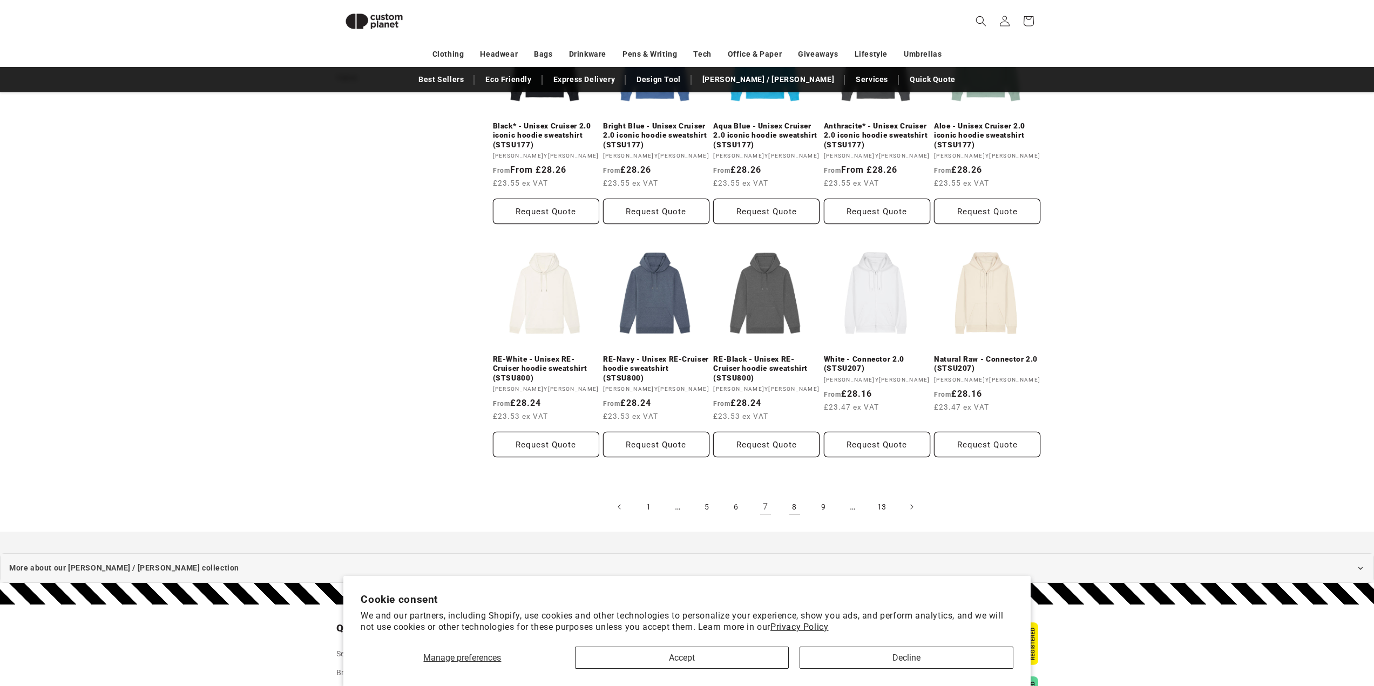
click at [797, 501] on link "8" at bounding box center [795, 507] width 24 height 24
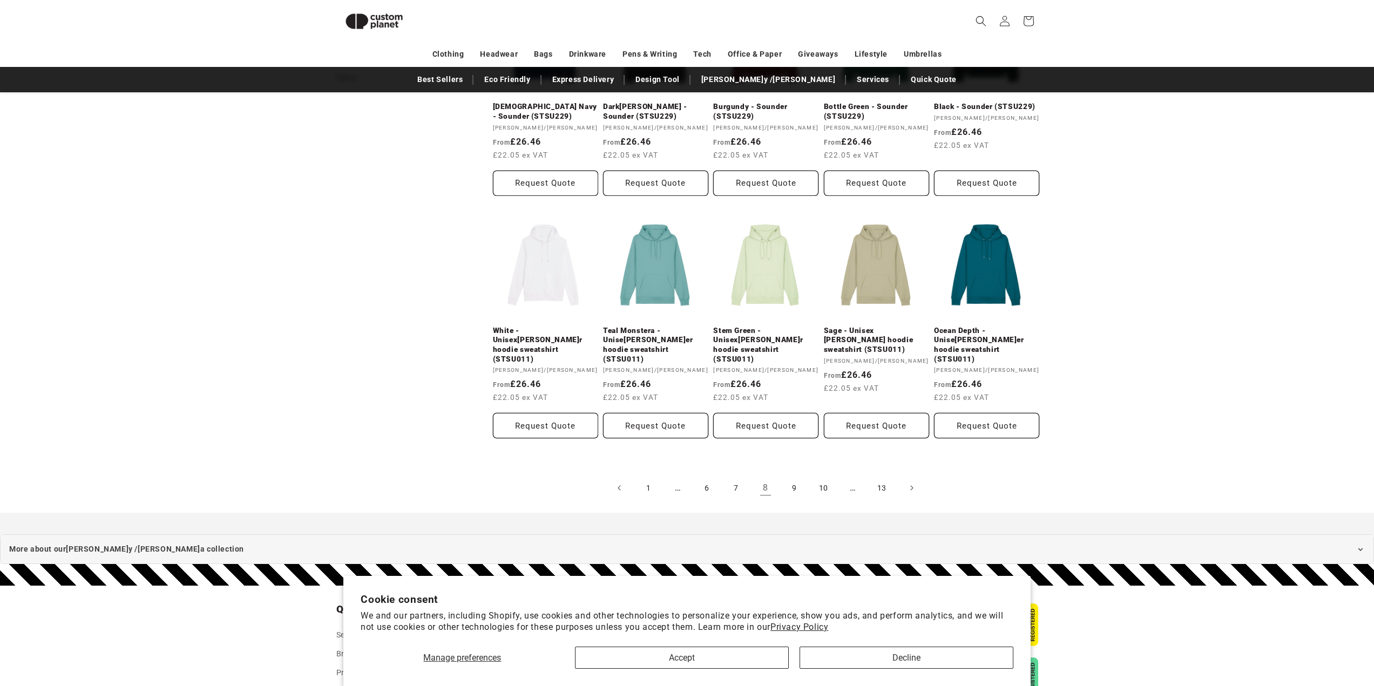
scroll to position [957, 0]
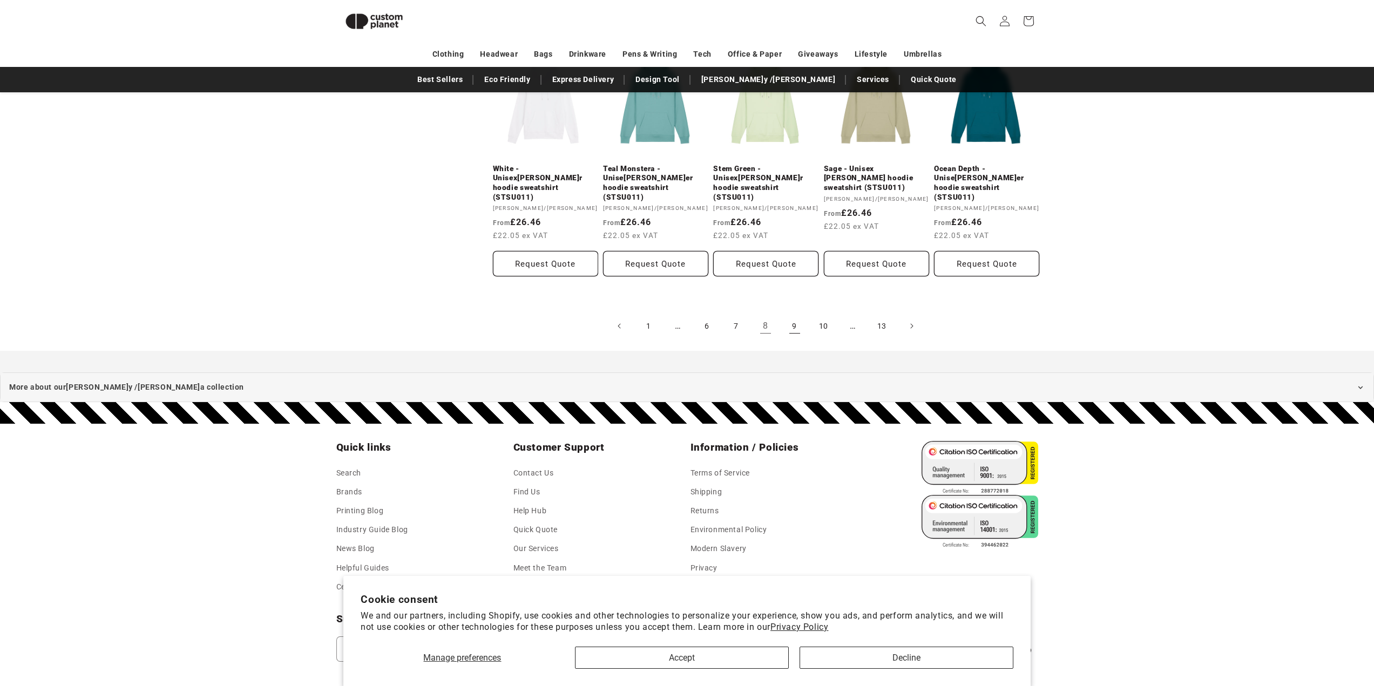
click at [796, 320] on link "9" at bounding box center [795, 326] width 24 height 24
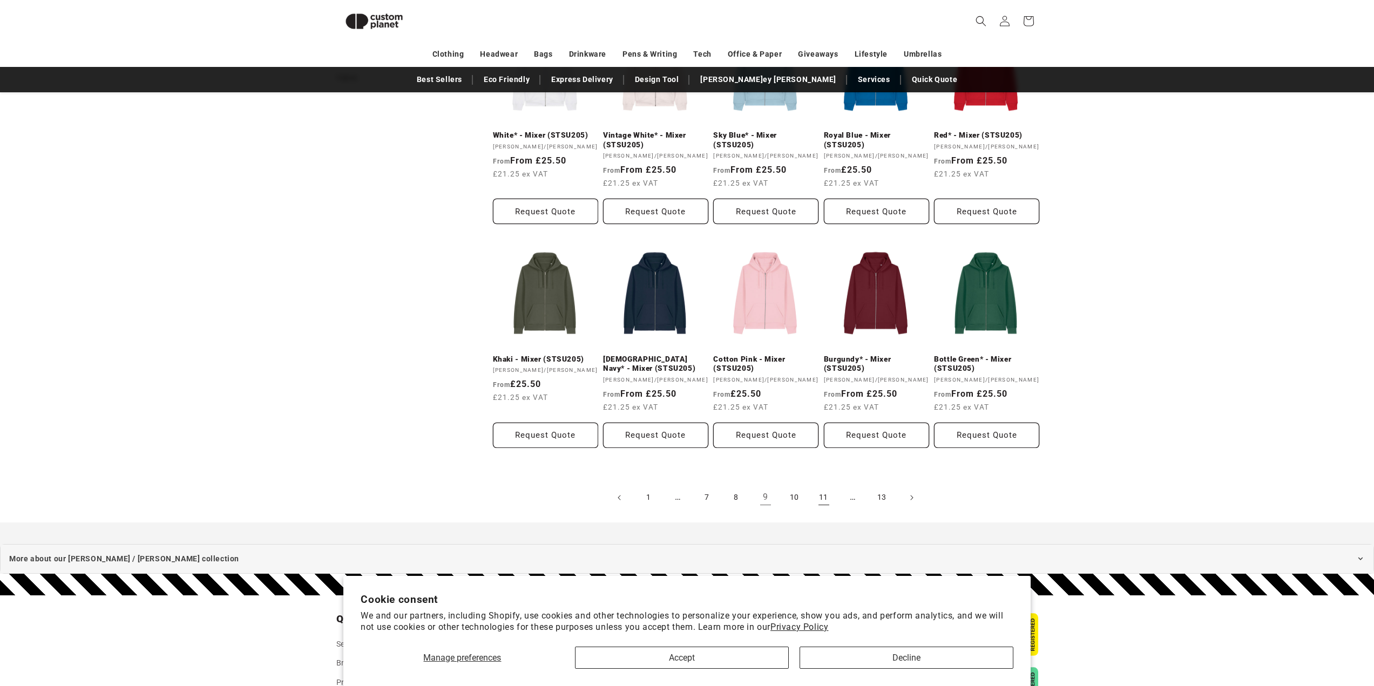
click at [826, 486] on link "11" at bounding box center [824, 498] width 24 height 24
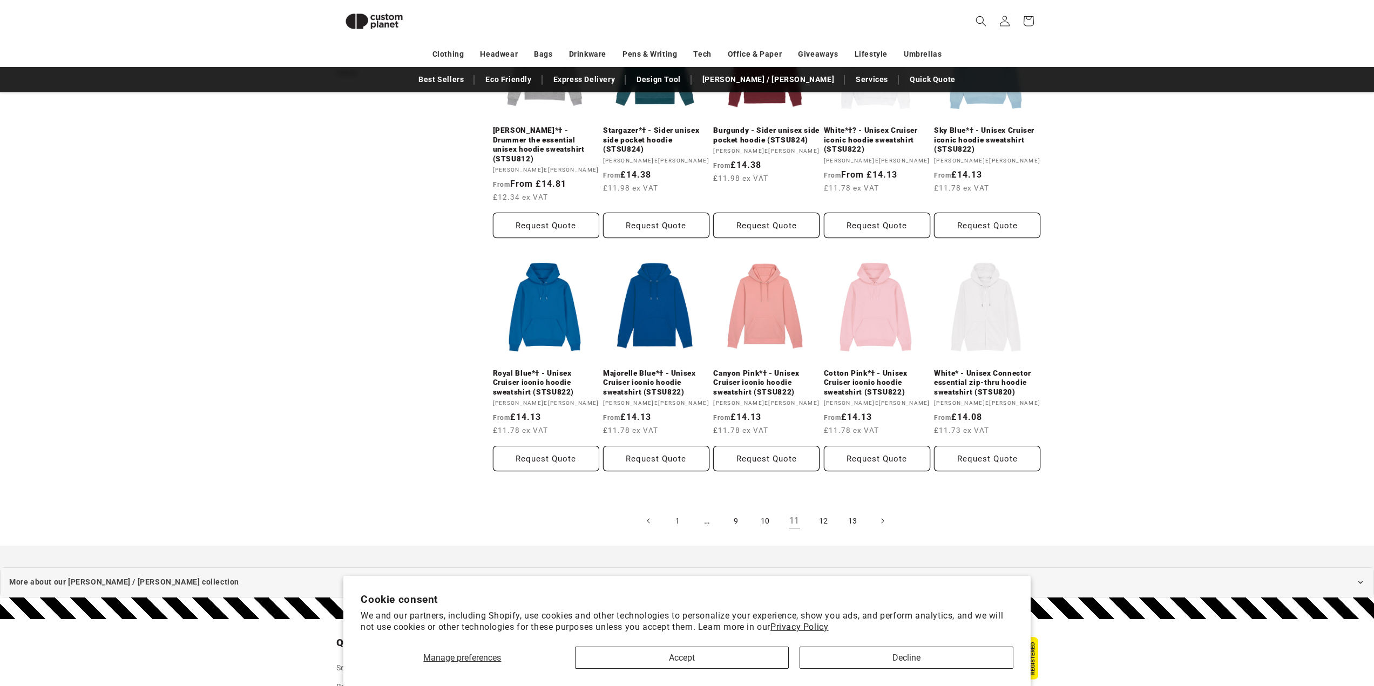
scroll to position [962, 0]
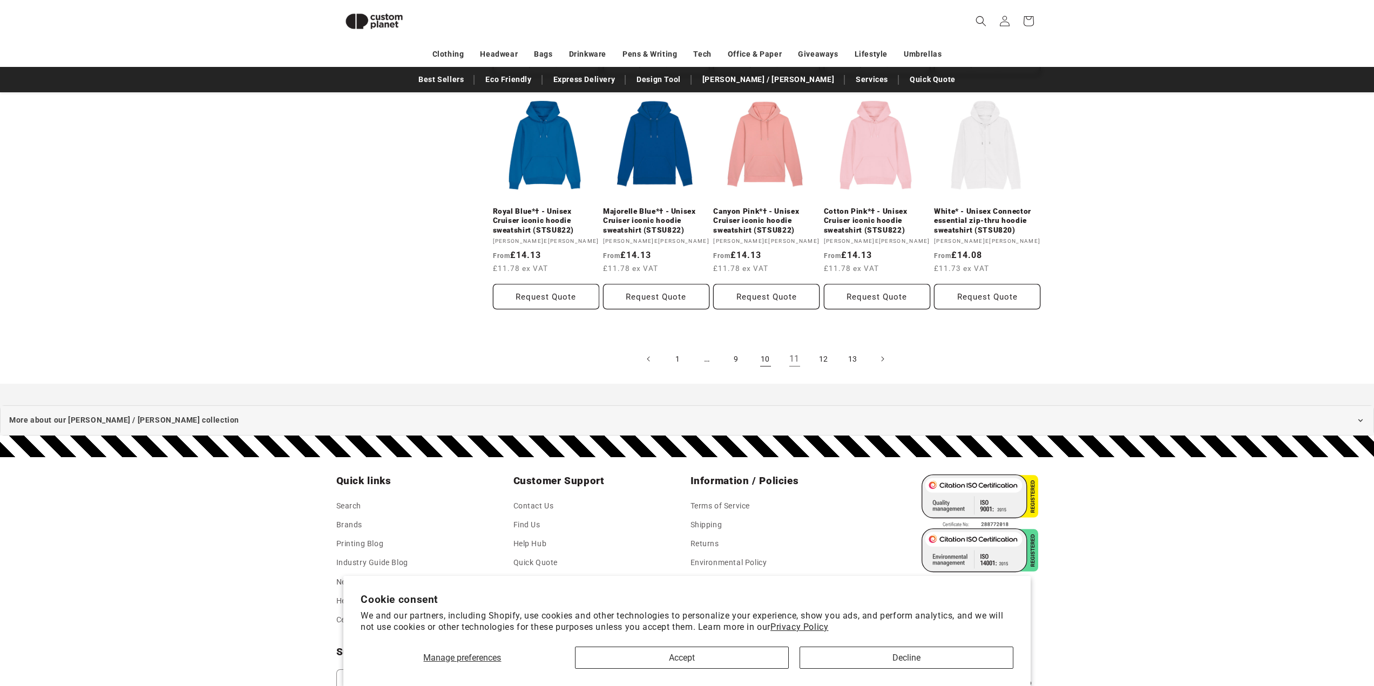
click at [765, 352] on link "10" at bounding box center [766, 359] width 24 height 24
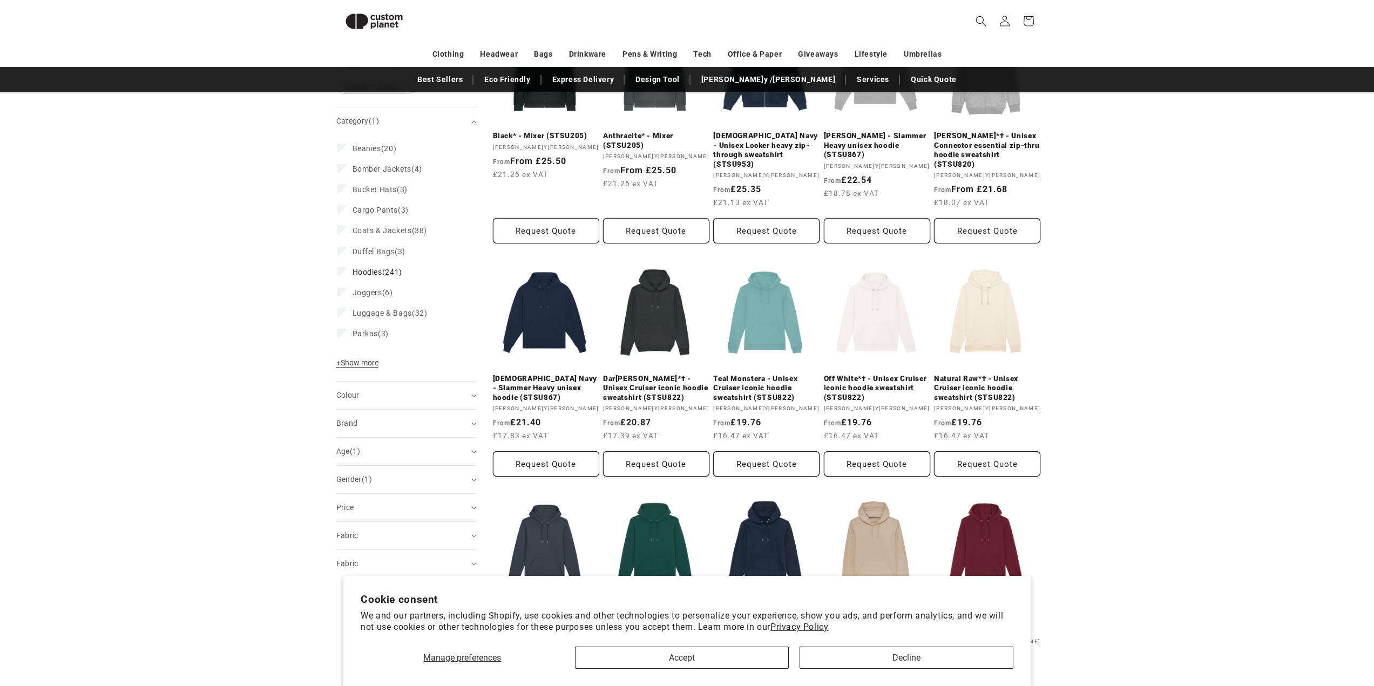
scroll to position [309, 0]
click at [895, 374] on link "Off White*† - Unisex Cruiser iconic hoodie sweatshirt (STSU822)" at bounding box center [877, 388] width 106 height 29
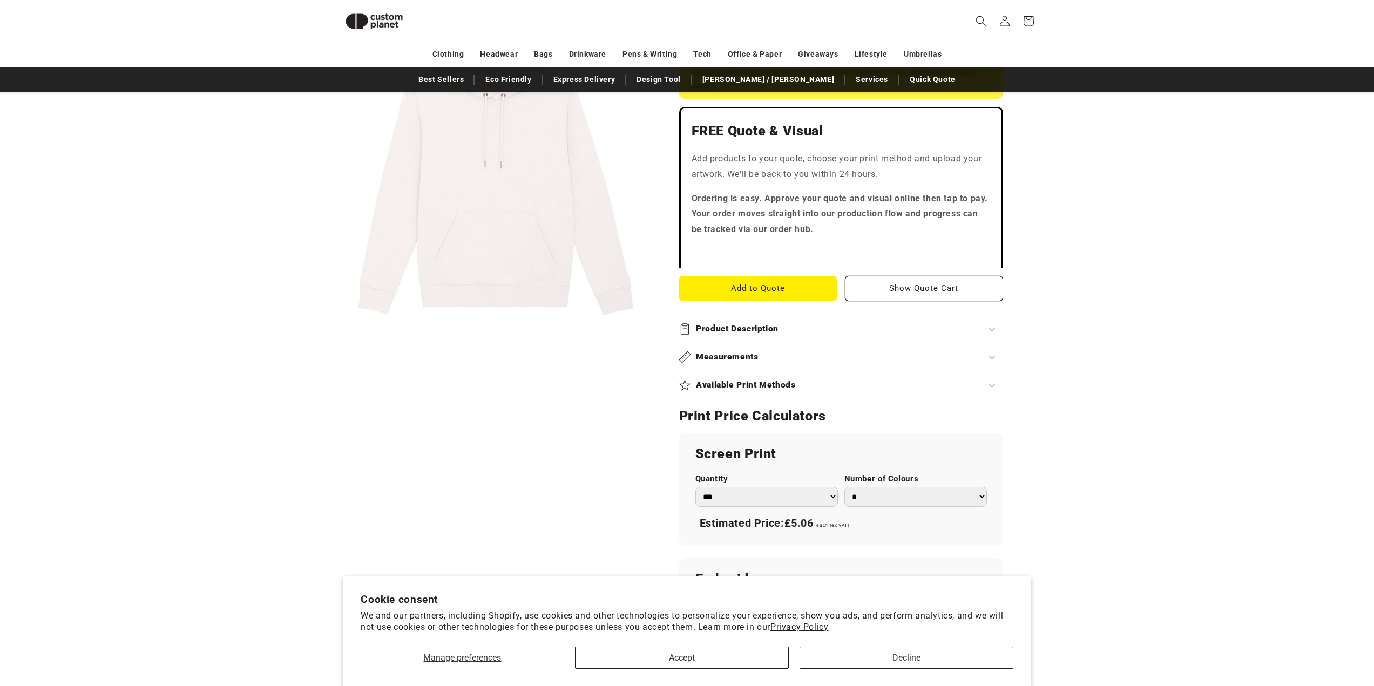
click at [971, 333] on div "Product Description" at bounding box center [841, 328] width 324 height 11
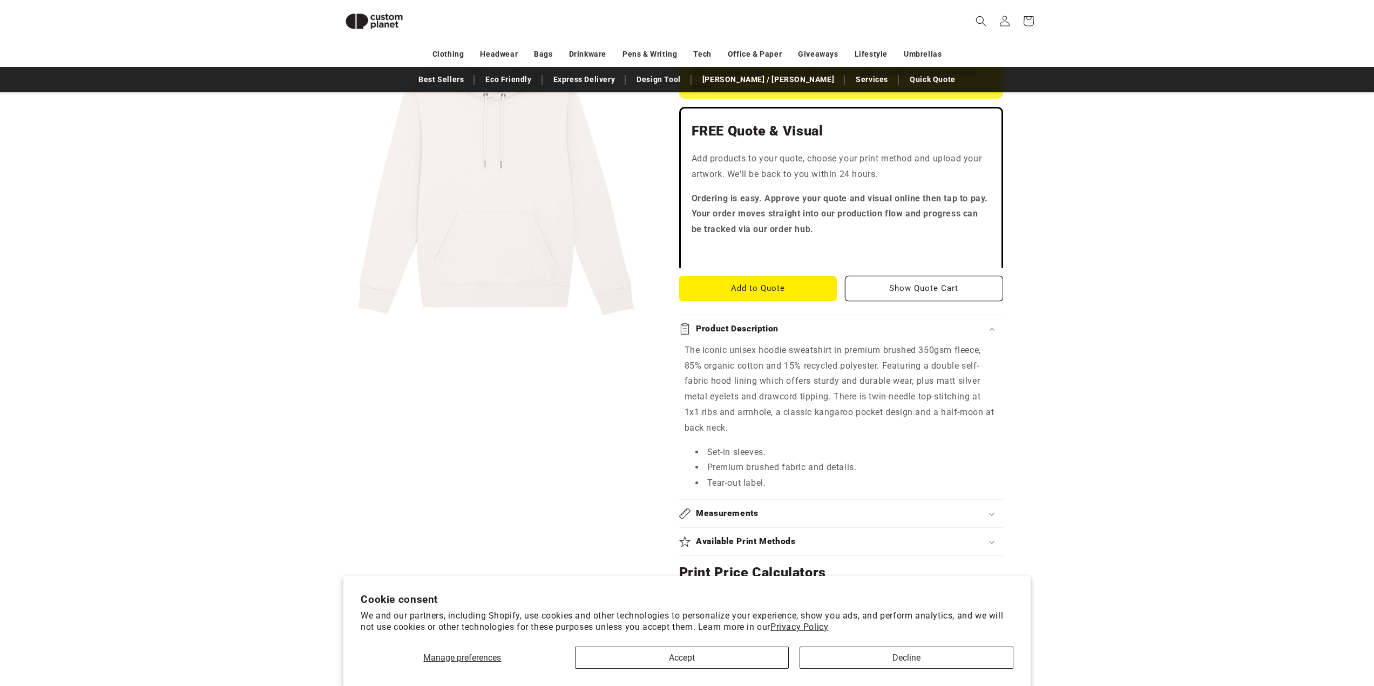
click at [982, 333] on div "Product Description" at bounding box center [841, 328] width 324 height 11
